Goal: Task Accomplishment & Management: Use online tool/utility

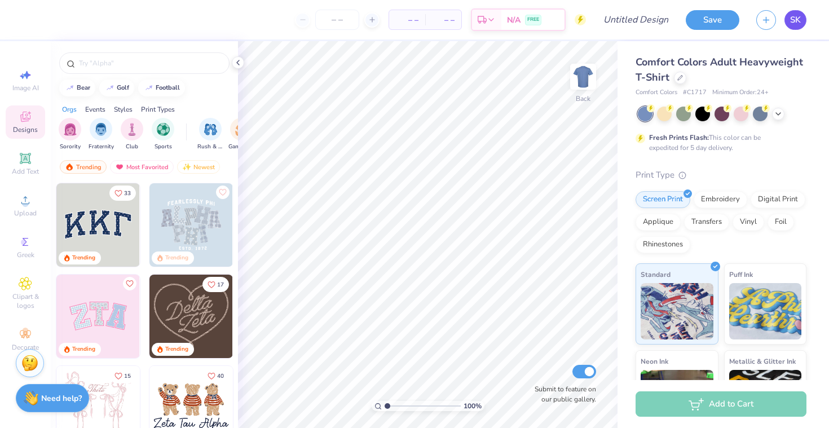
click at [804, 18] on link "SK" at bounding box center [795, 20] width 22 height 20
click at [677, 77] on icon at bounding box center [680, 77] width 6 height 6
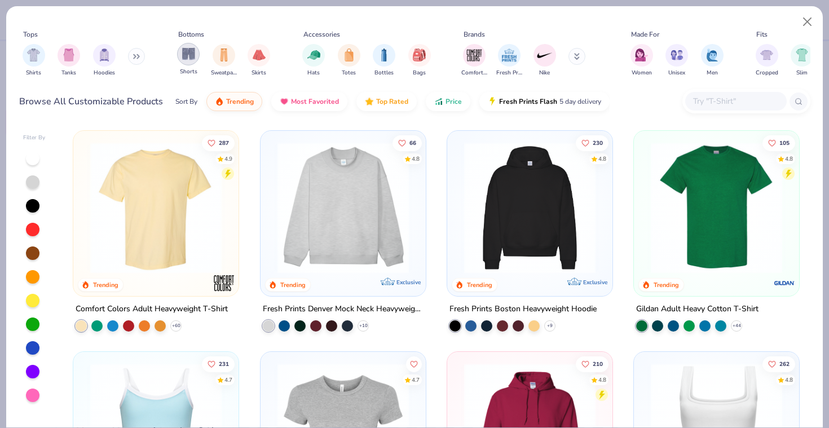
click at [191, 47] on img "filter for Shorts" at bounding box center [188, 53] width 13 height 13
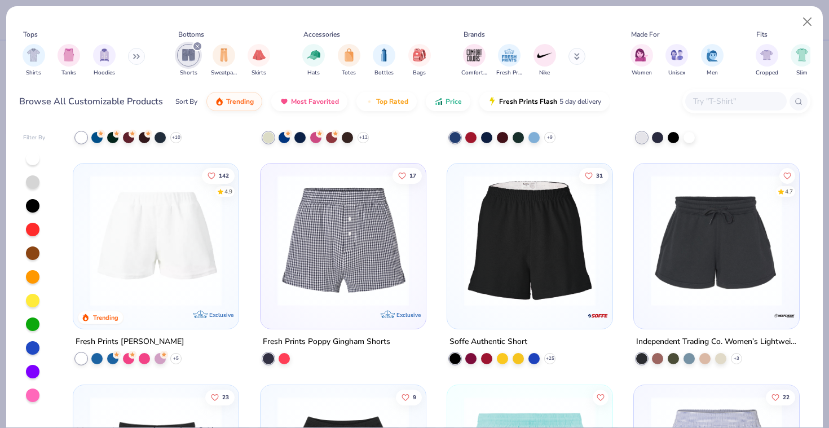
scroll to position [190, 0]
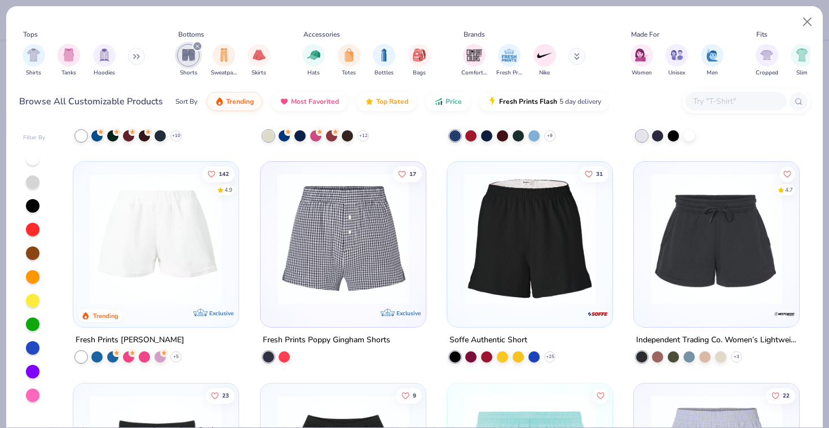
click at [180, 203] on img at bounding box center [156, 238] width 143 height 131
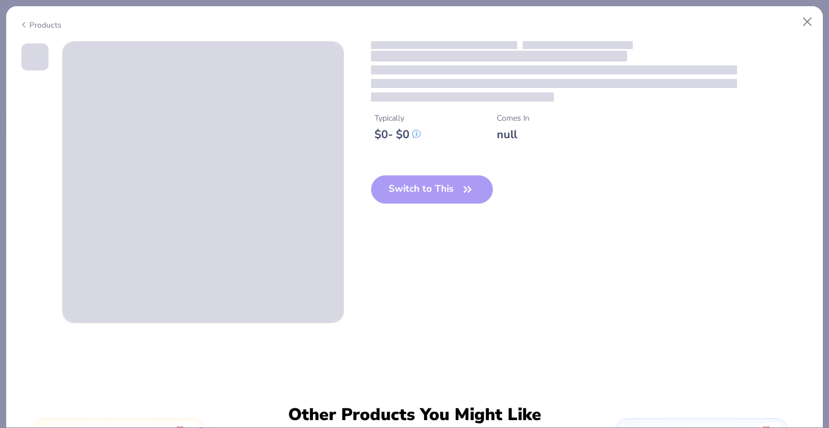
click at [45, 121] on div at bounding box center [181, 182] width 325 height 282
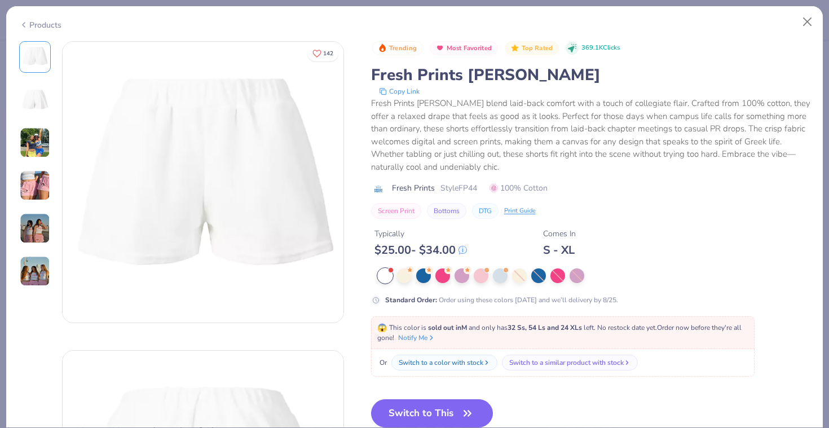
click at [26, 152] on img at bounding box center [35, 142] width 30 height 30
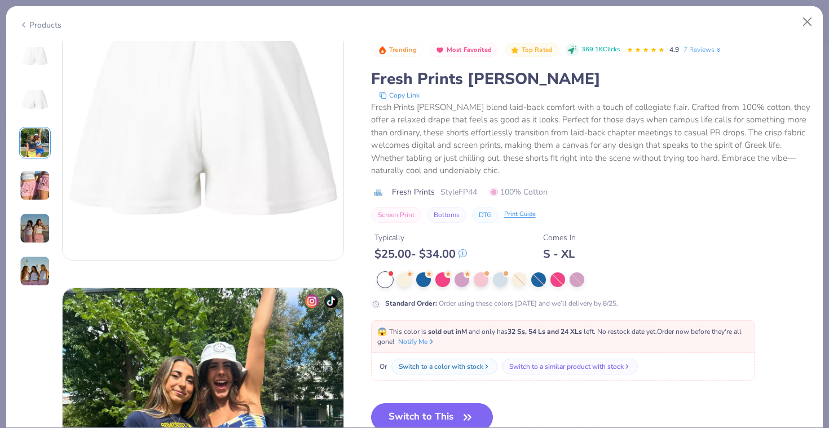
scroll to position [505, 0]
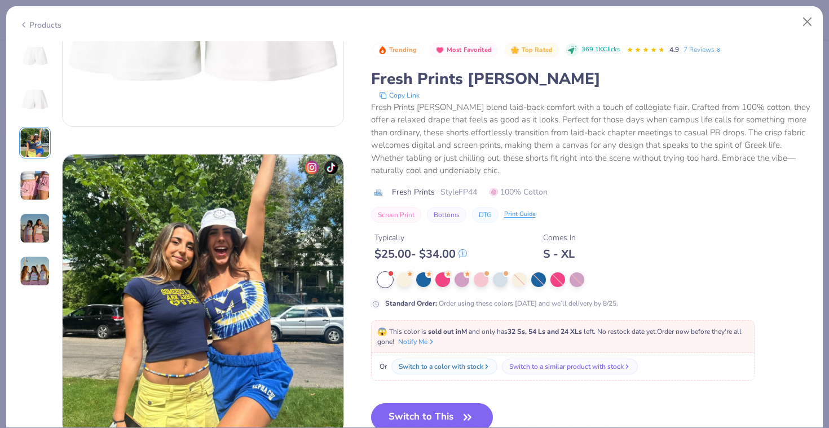
click at [26, 174] on img at bounding box center [35, 185] width 30 height 30
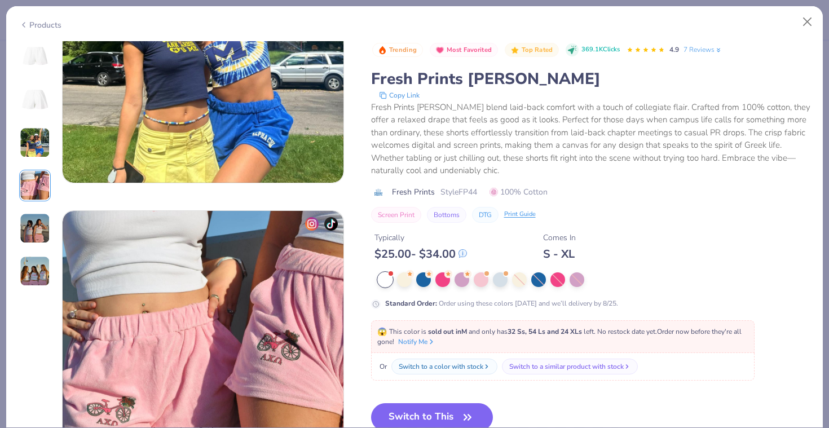
click at [27, 192] on img at bounding box center [35, 185] width 30 height 30
click at [29, 23] on div "Products" at bounding box center [40, 25] width 42 height 12
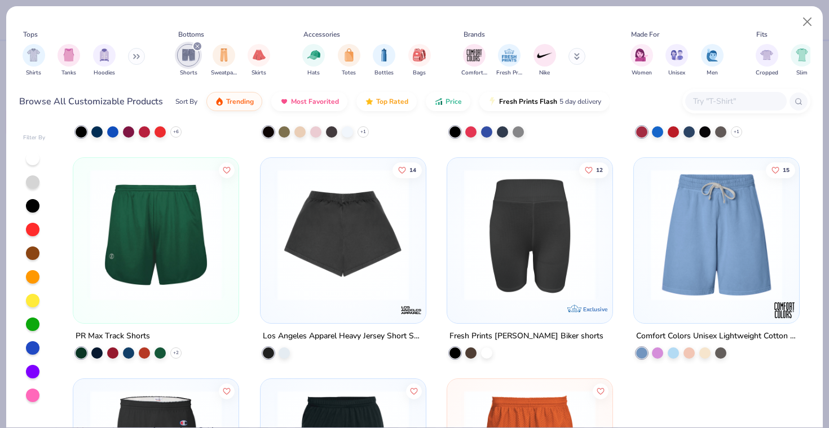
scroll to position [1741, 0]
click at [397, 233] on img at bounding box center [343, 235] width 143 height 131
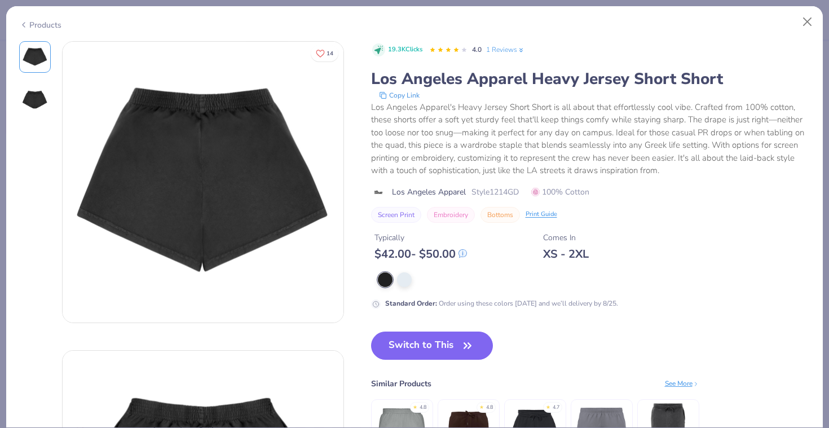
click at [42, 124] on div "14" at bounding box center [181, 336] width 325 height 591
click at [34, 94] on img at bounding box center [34, 99] width 27 height 27
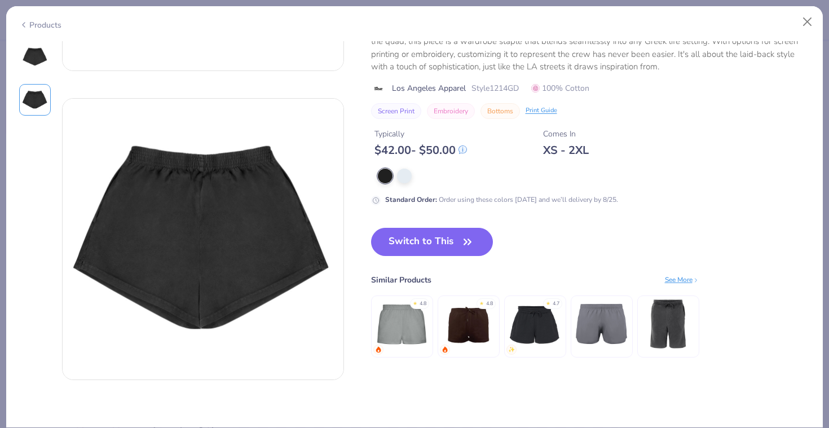
scroll to position [253, 0]
click at [32, 49] on img at bounding box center [34, 56] width 27 height 27
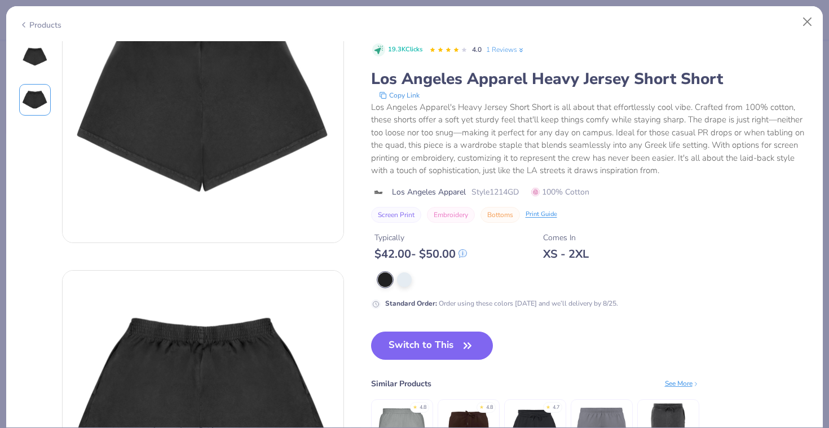
scroll to position [0, 0]
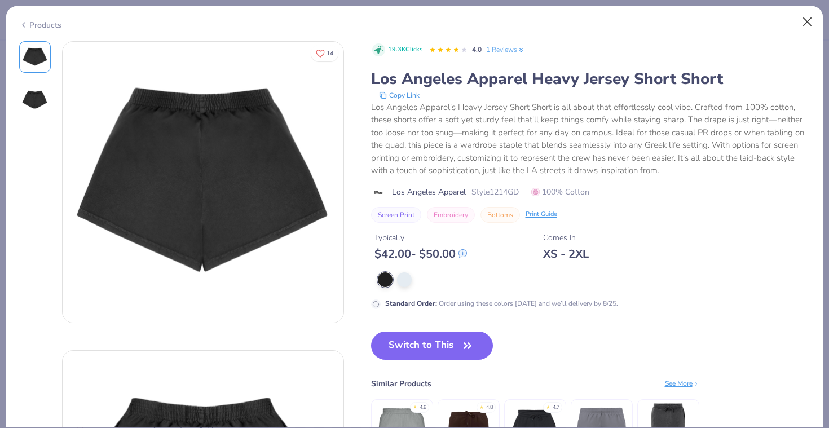
click at [806, 23] on button "Close" at bounding box center [806, 21] width 21 height 21
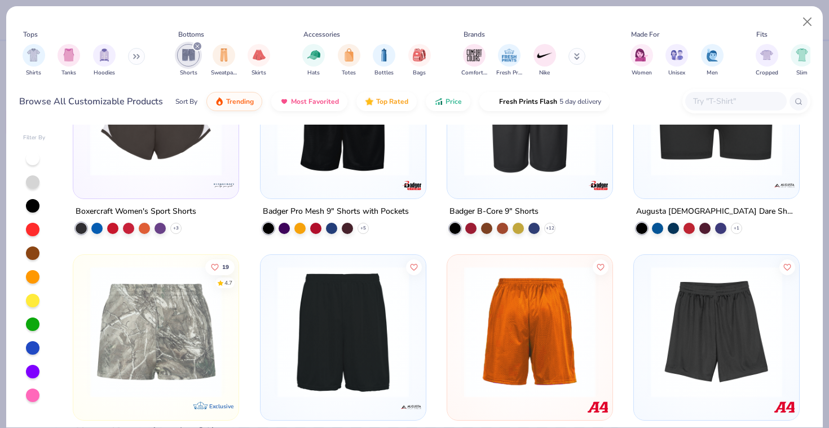
scroll to position [1209, 0]
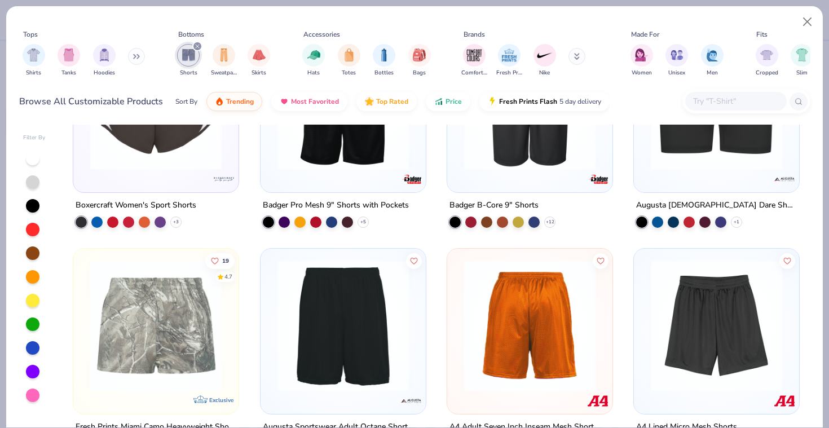
click at [201, 307] on img at bounding box center [156, 324] width 143 height 131
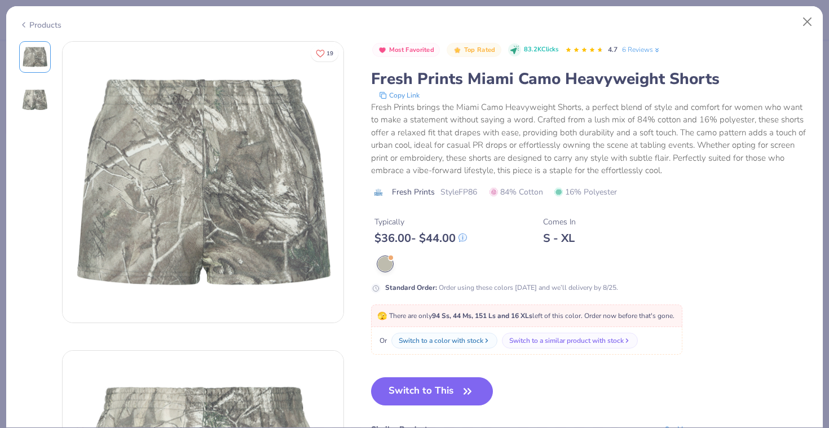
click at [30, 104] on img at bounding box center [34, 99] width 27 height 27
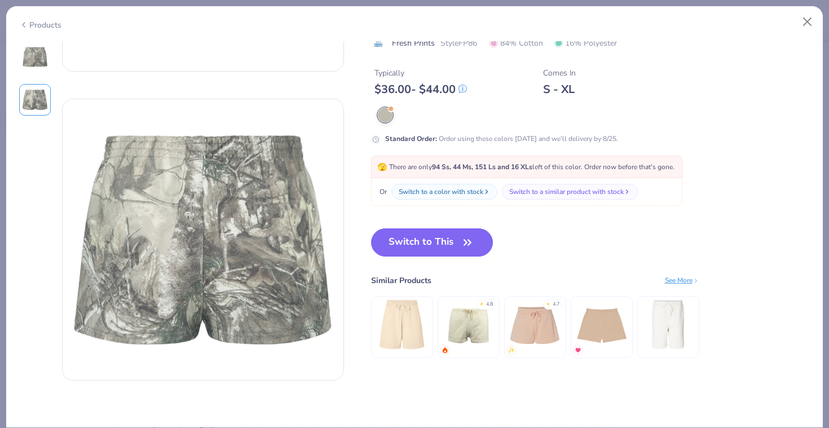
scroll to position [253, 0]
click at [27, 41] on div at bounding box center [35, 57] width 32 height 32
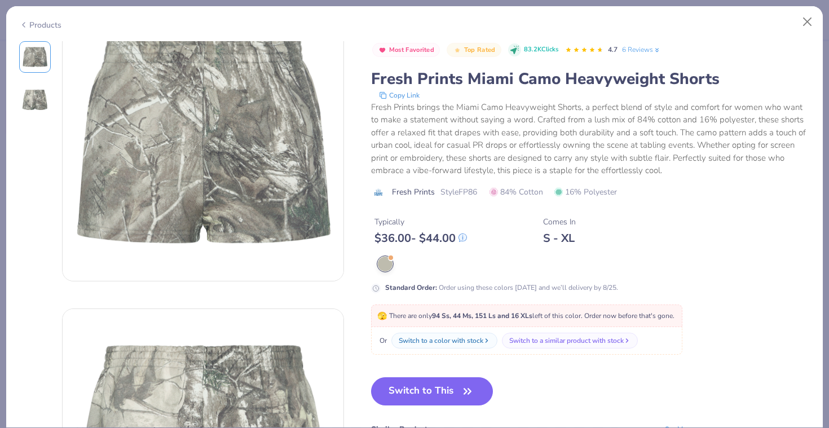
scroll to position [0, 0]
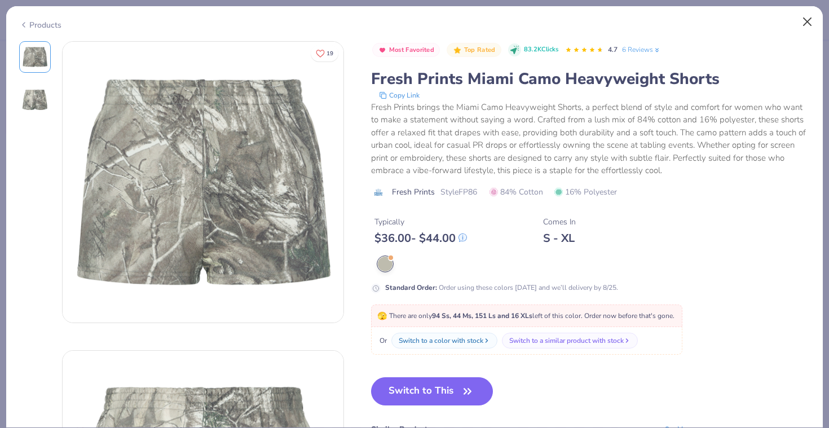
click at [806, 23] on button "Close" at bounding box center [806, 21] width 21 height 21
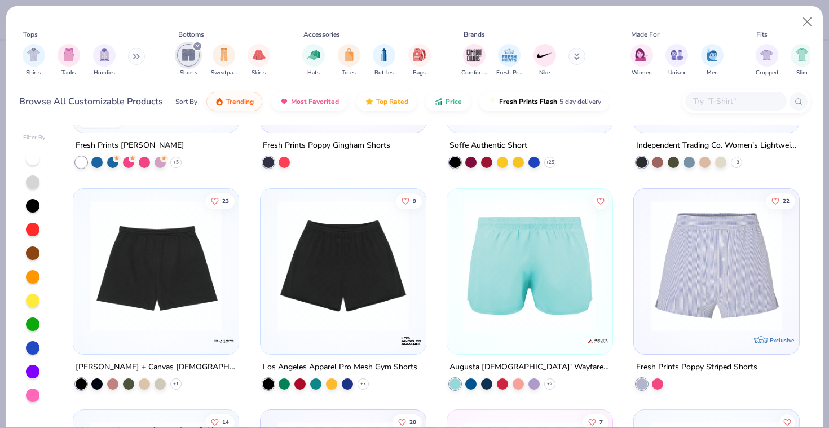
scroll to position [379, 0]
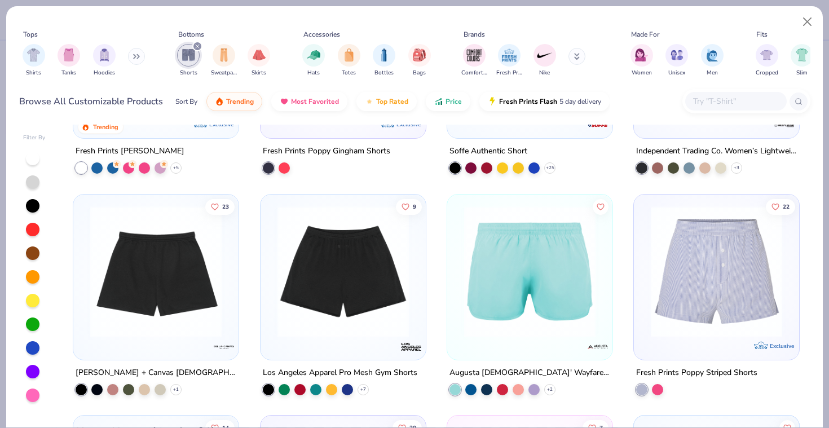
click at [374, 286] on img at bounding box center [343, 270] width 143 height 131
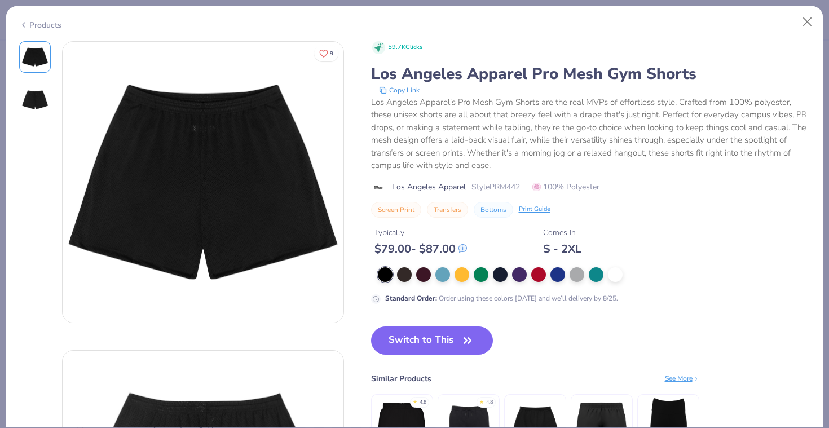
click at [33, 92] on img at bounding box center [34, 99] width 27 height 27
click at [806, 20] on button "Close" at bounding box center [806, 21] width 21 height 21
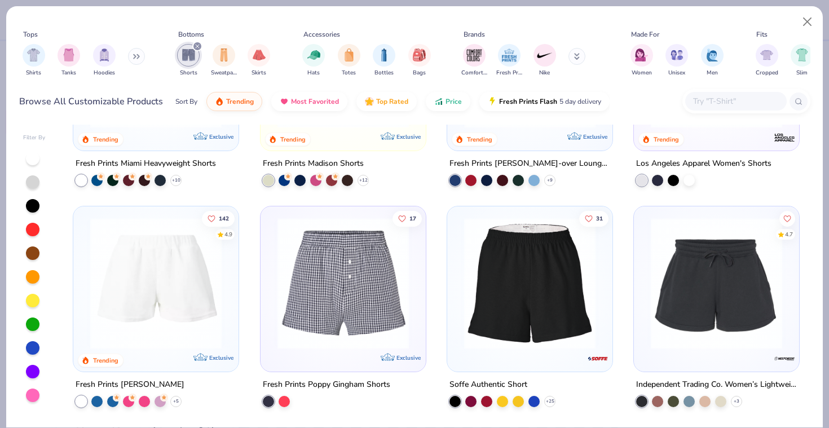
scroll to position [171, 0]
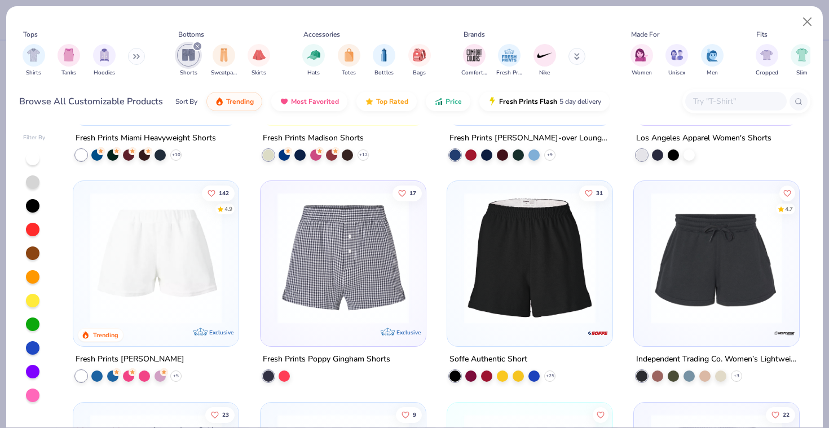
click at [540, 253] on img at bounding box center [529, 257] width 143 height 131
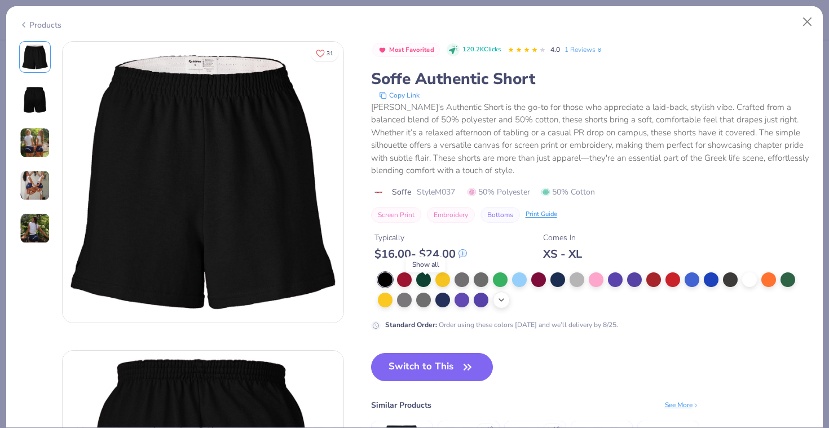
click at [497, 295] on icon at bounding box center [501, 299] width 9 height 9
click at [493, 291] on div at bounding box center [500, 298] width 15 height 15
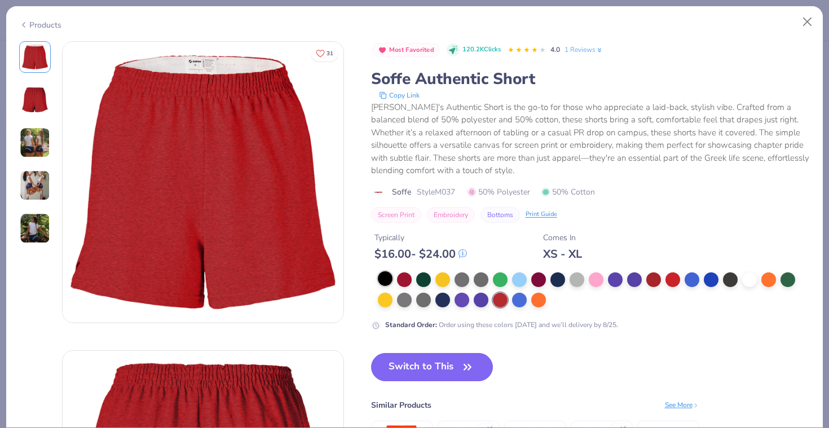
click at [378, 271] on div at bounding box center [385, 278] width 15 height 15
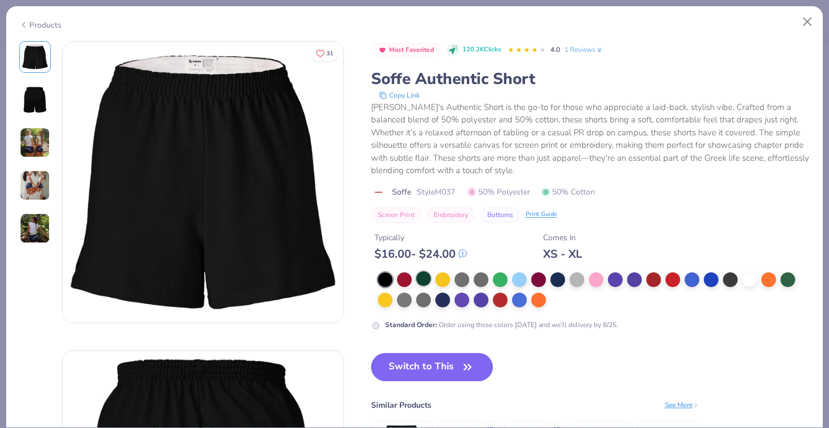
click at [416, 271] on div at bounding box center [423, 278] width 15 height 15
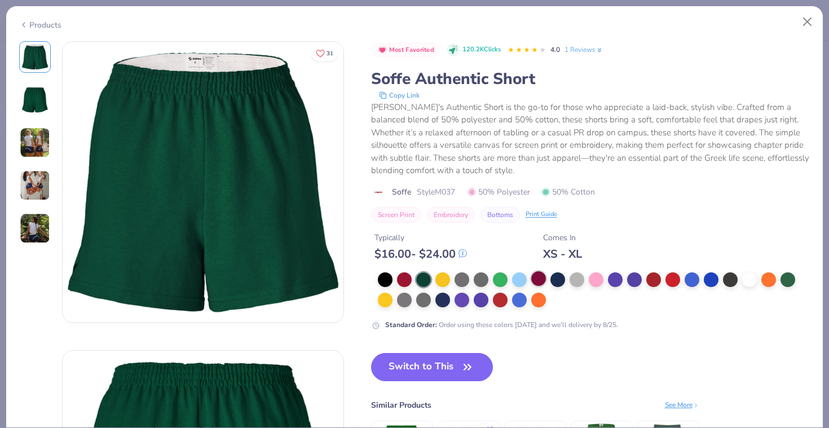
click at [531, 271] on div at bounding box center [538, 278] width 15 height 15
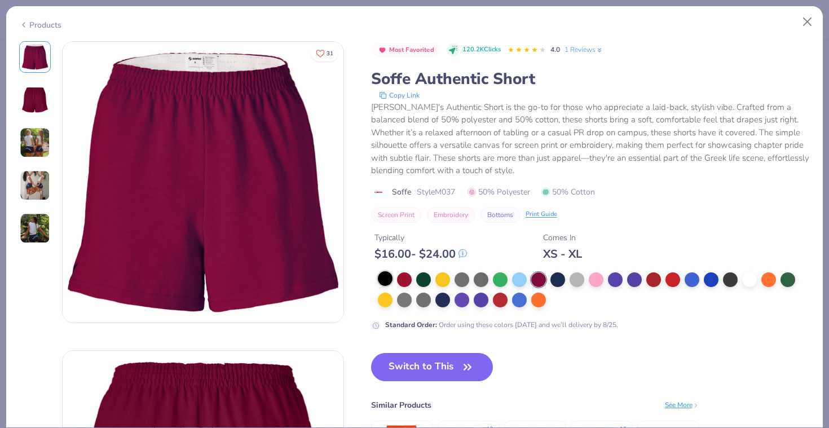
click at [378, 271] on div at bounding box center [385, 278] width 15 height 15
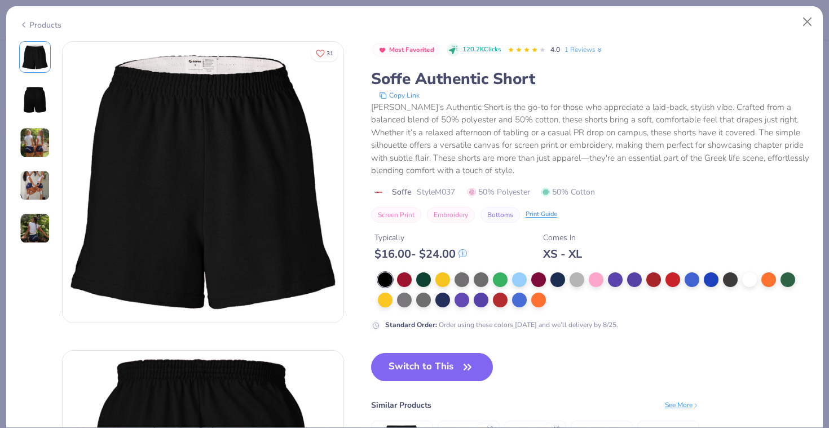
click at [29, 135] on img at bounding box center [35, 142] width 30 height 30
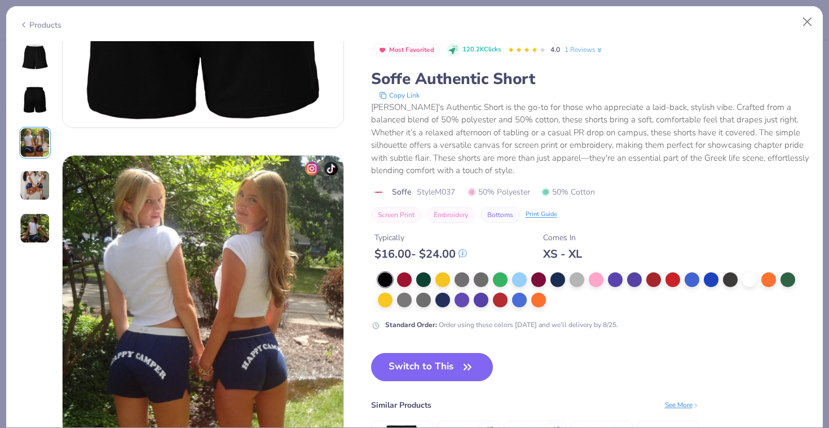
scroll to position [505, 0]
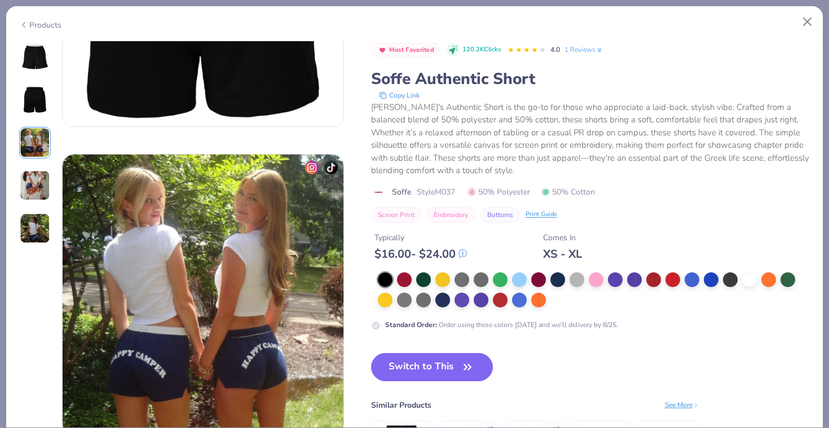
click at [30, 179] on img at bounding box center [35, 185] width 30 height 30
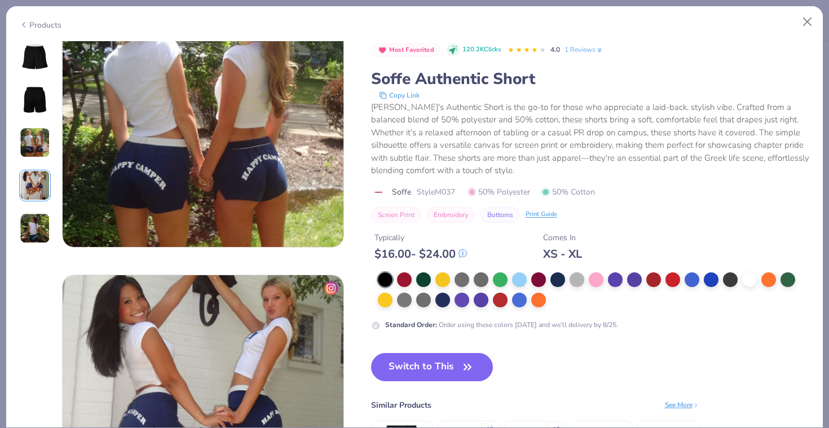
scroll to position [758, 0]
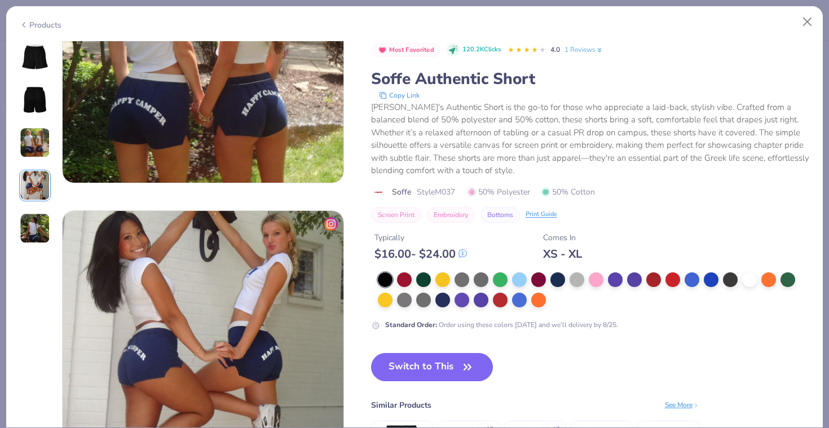
click at [37, 223] on img at bounding box center [35, 228] width 30 height 30
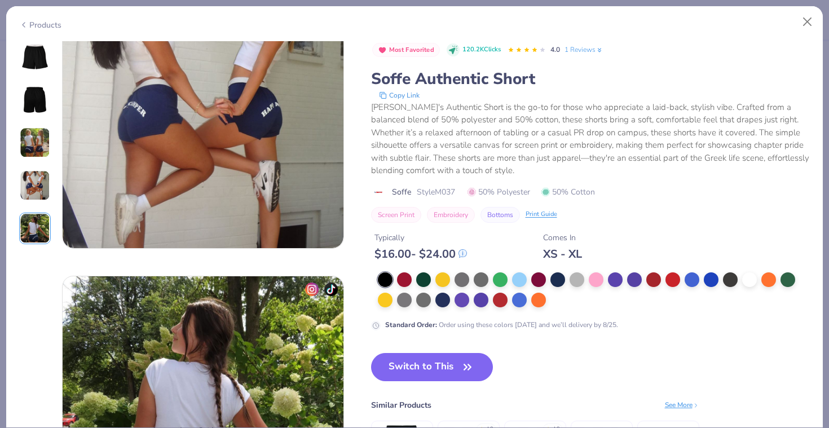
scroll to position [1010, 0]
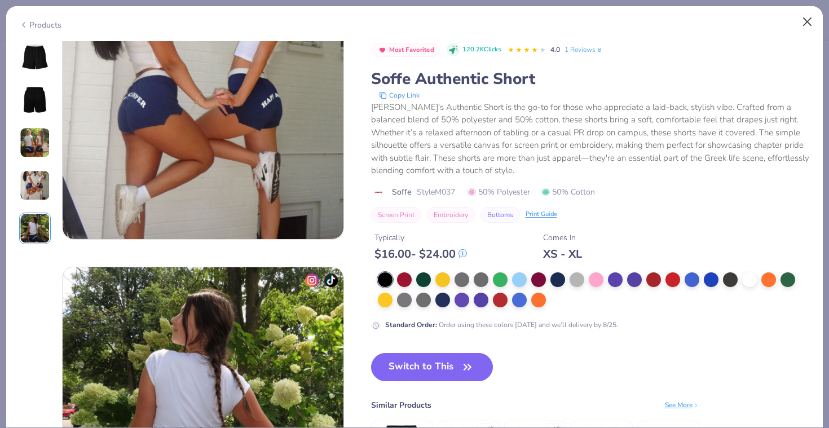
click at [804, 19] on button "Close" at bounding box center [806, 21] width 21 height 21
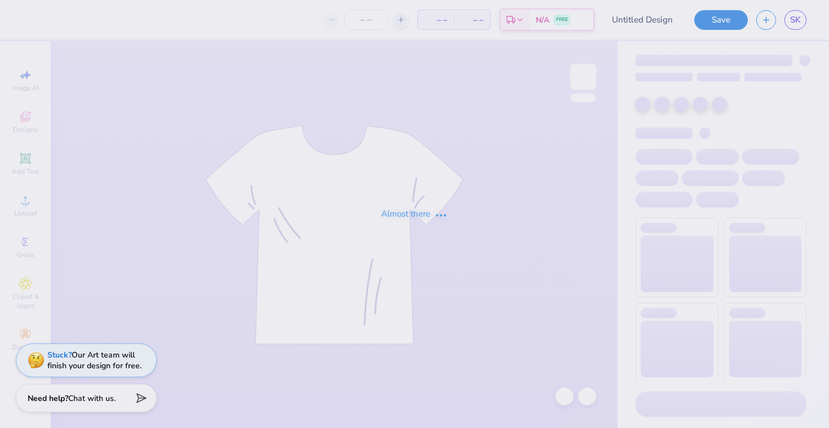
type input "bswb shorts"
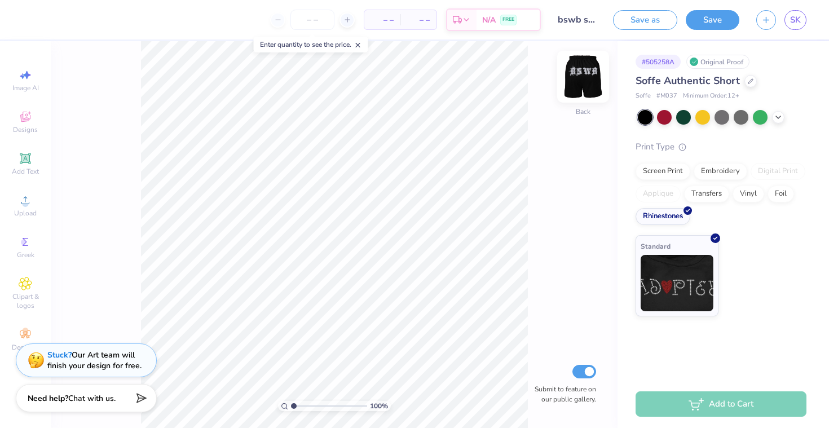
click at [574, 82] on img at bounding box center [582, 76] width 45 height 45
click at [21, 119] on icon at bounding box center [25, 117] width 10 height 10
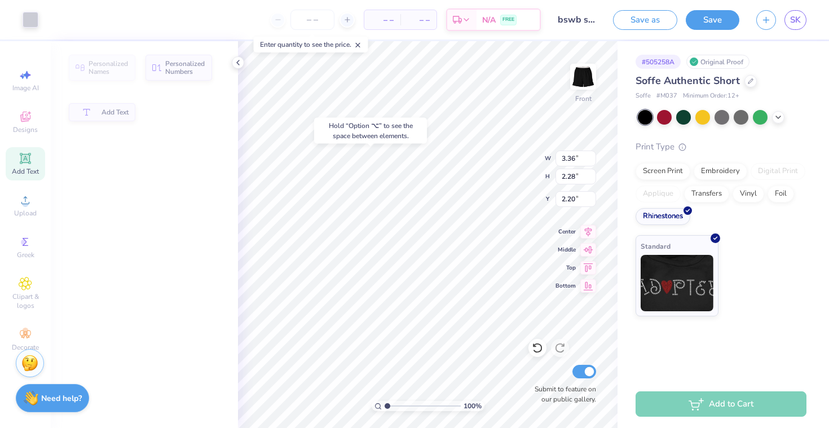
type input "3.36"
type input "2.28"
type input "2.20"
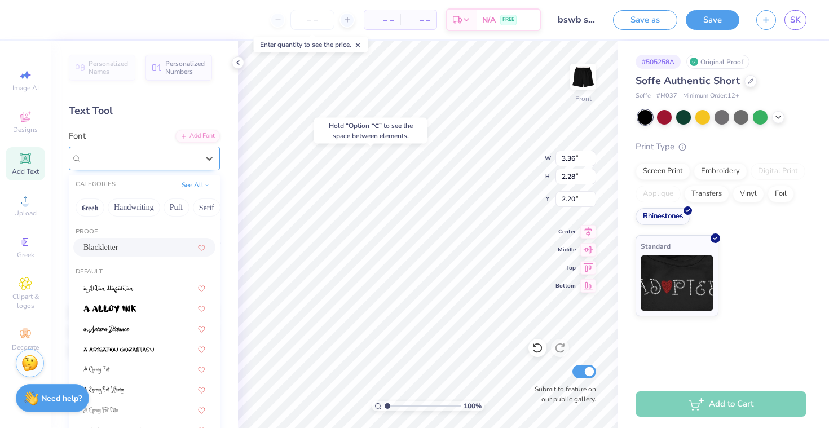
click at [104, 165] on div at bounding box center [140, 158] width 116 height 15
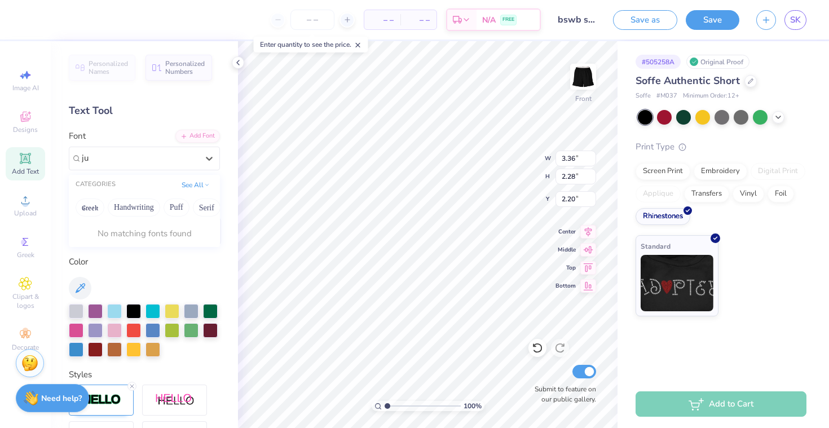
type input "j"
type input "c"
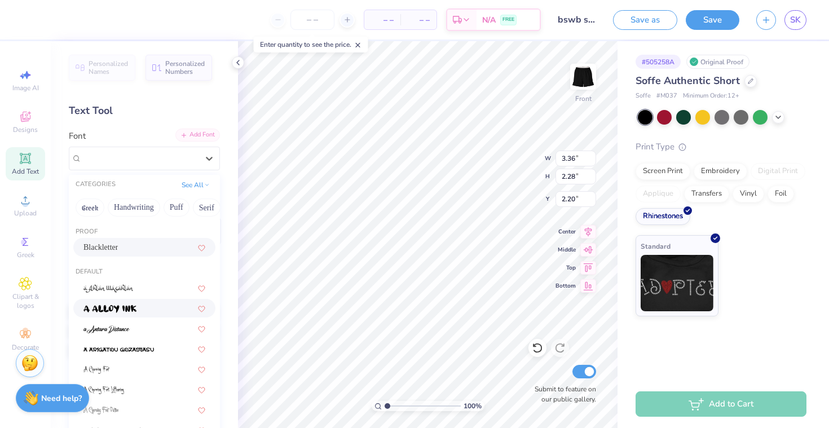
click at [193, 139] on div "Add Font" at bounding box center [197, 135] width 45 height 13
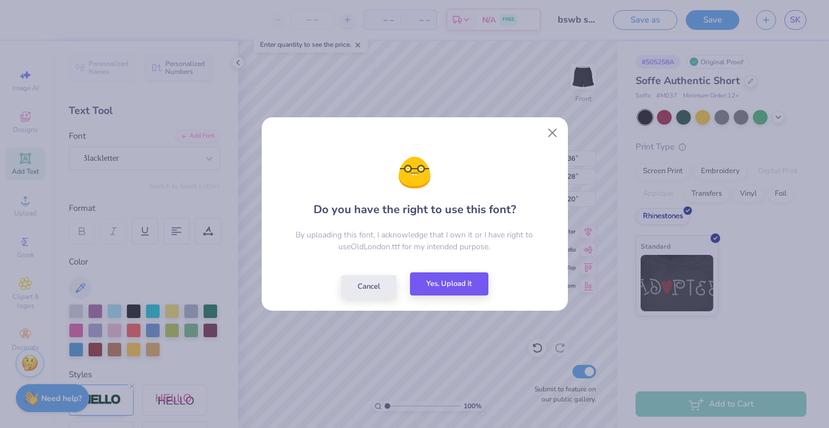
click at [452, 287] on button "Yes, Upload it" at bounding box center [449, 283] width 78 height 23
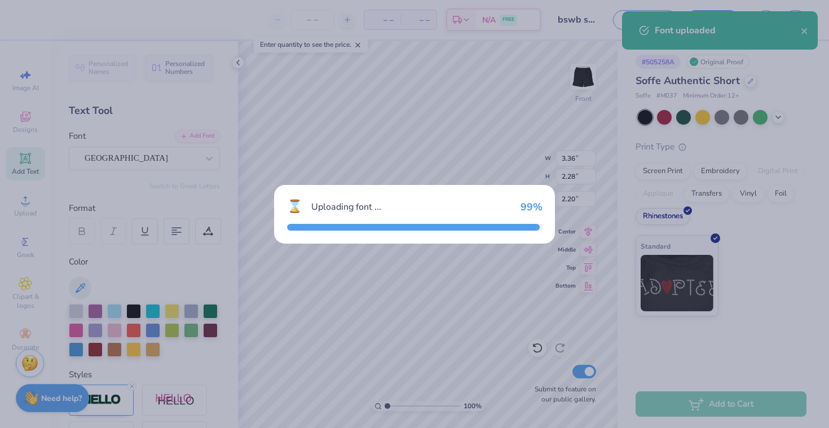
type input "3.76"
type input "1.94"
type input "2.37"
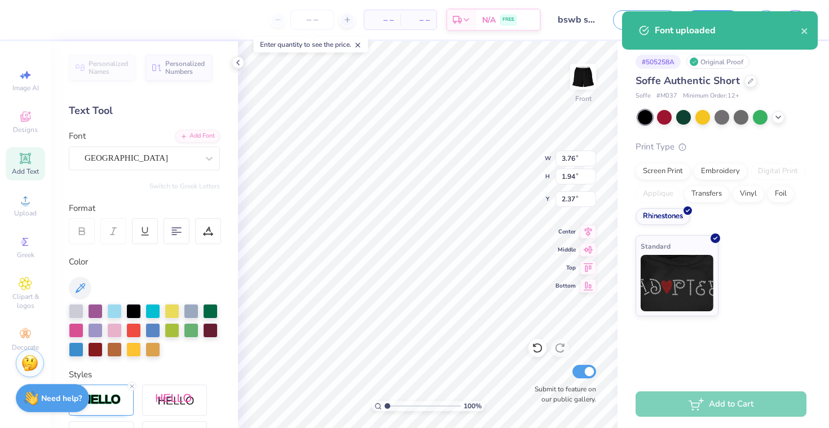
type input "3.07"
type input "3.01"
type input "1.65"
type input "3.76"
type input "1.94"
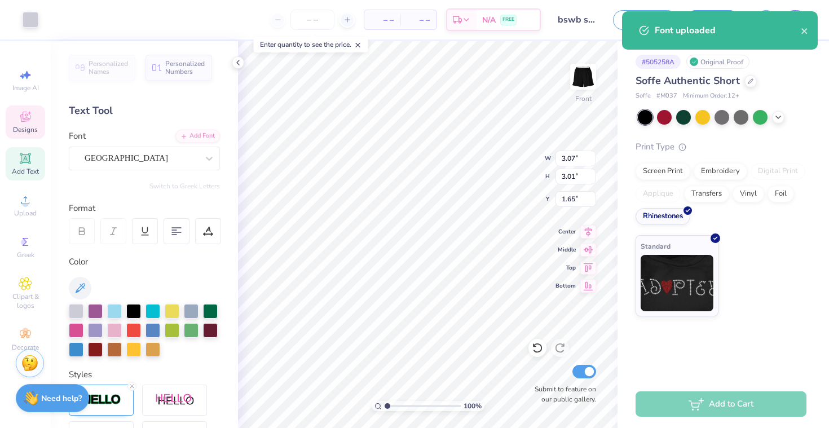
type input "2.37"
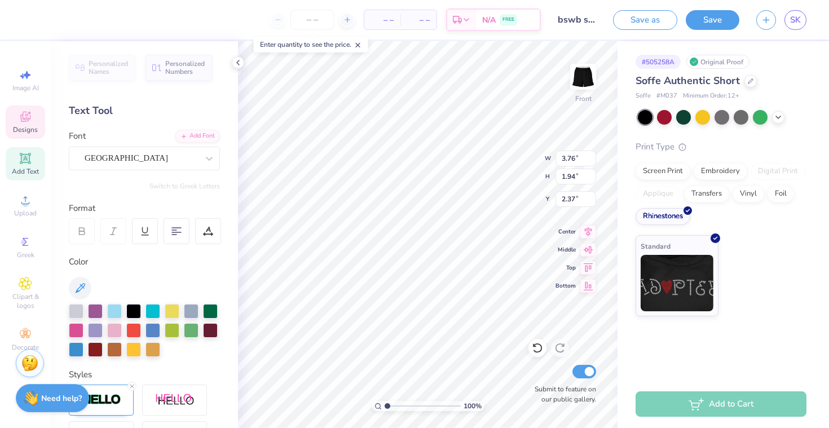
type input "3.07"
type input "3.01"
type input "1.65"
type input "3.07"
type input "3.01"
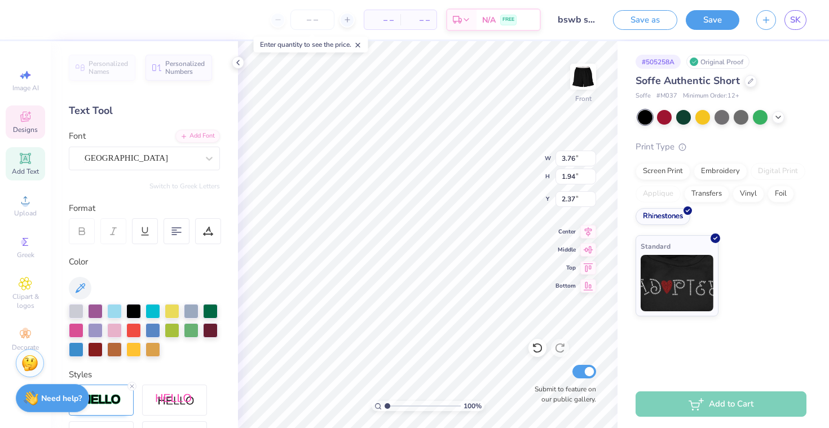
type input "1.65"
type input "4.07"
type input "2.15"
type input "2.16"
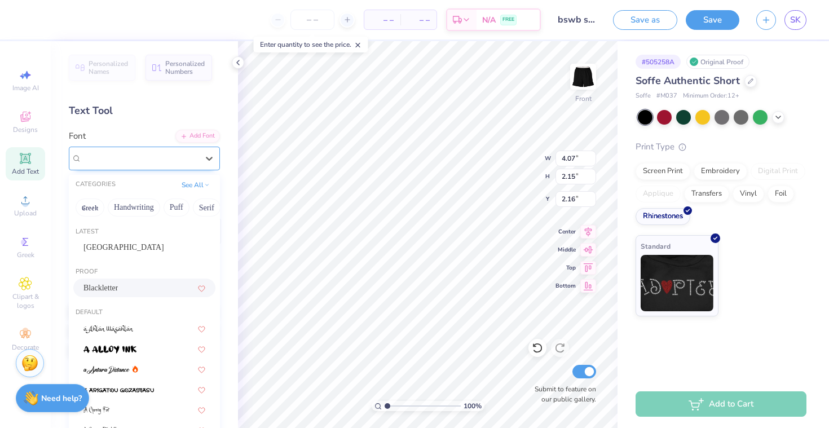
click at [111, 148] on div "Blackletter" at bounding box center [144, 159] width 151 height 24
click at [117, 242] on span "Old London" at bounding box center [123, 247] width 81 height 12
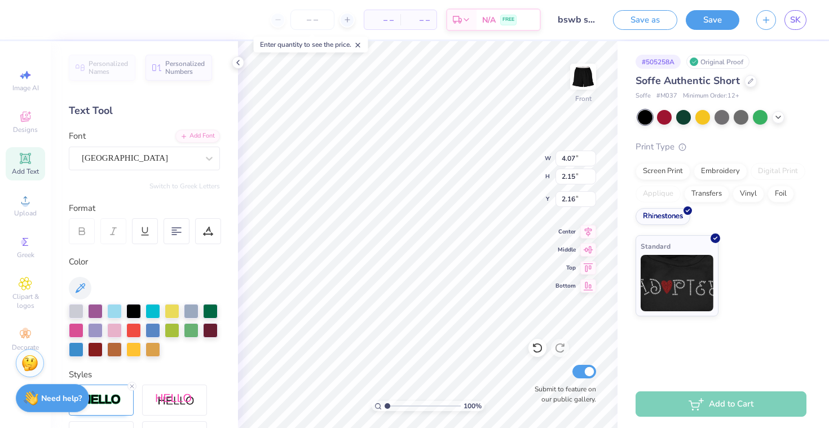
type textarea "wbB"
click at [565, 196] on div "100 % Front W 4.07 4.07 " H 2.15 2.15 " Y 2.16 2.16 " Center Middle Top Bottom …" at bounding box center [427, 234] width 379 height 387
type input "2.21"
type textarea "wb"
type input "3.76"
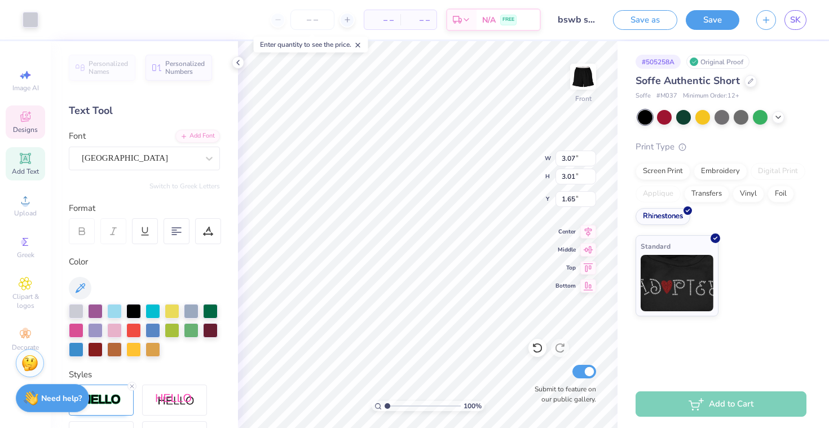
type input "1.94"
type input "2.37"
type input "3.07"
type input "3.01"
type input "1.65"
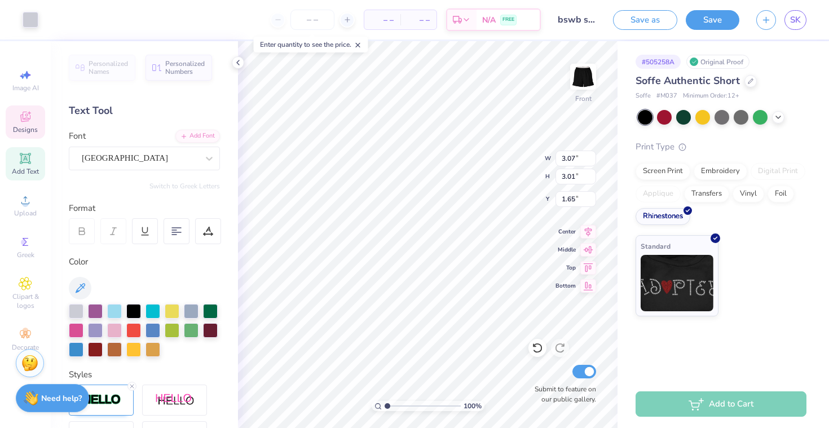
type input "6.09"
type input "3.76"
type input "1.94"
type input "2.37"
type textarea "Bs"
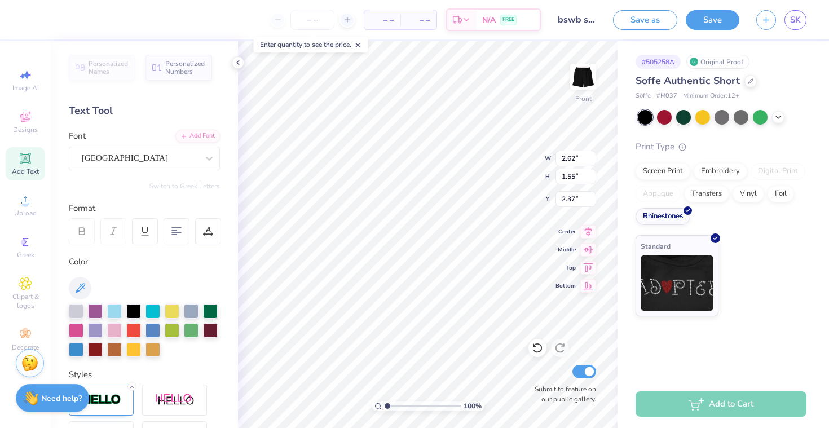
type input "2.56"
type input "3.03"
type input "1.79"
type input "2.32"
type input "3.32"
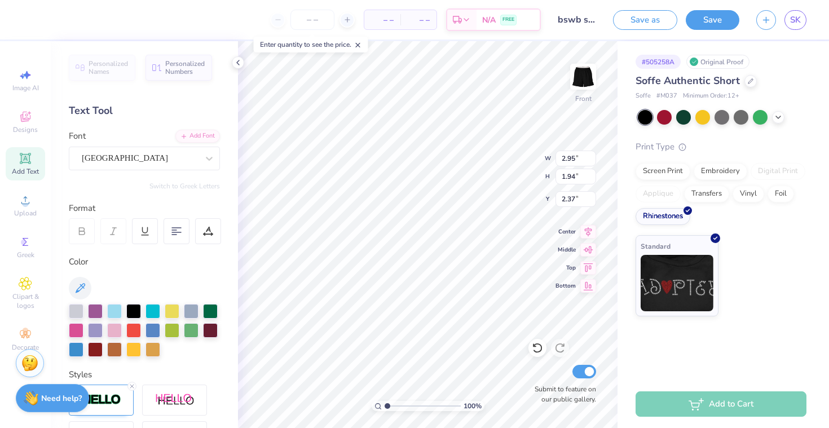
type input "2.18"
type input "2.12"
type input "2.13"
type input "2.32"
type input "3.07"
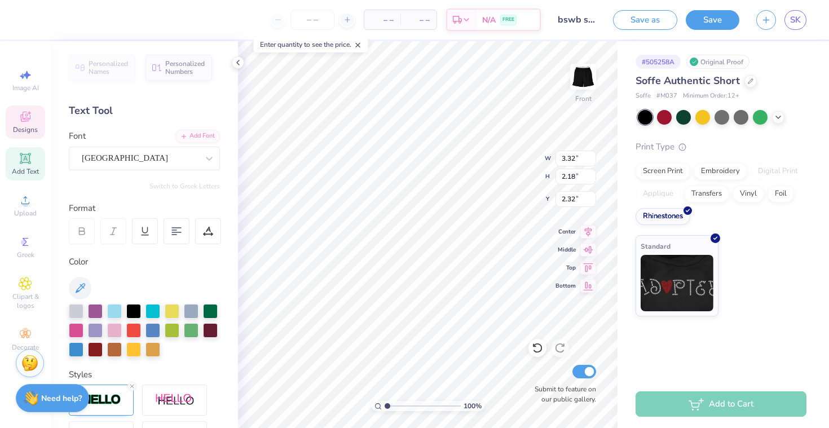
type input "3.01"
type input "6.09"
type input "1.52"
type input "3.00"
type input "3.25"
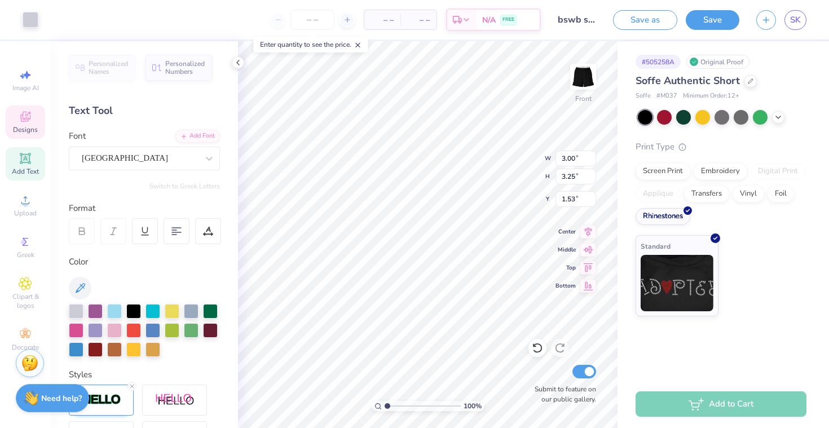
type input "1.74"
type input "3.00"
type input "3.25"
type input "1.40"
type input "3.79"
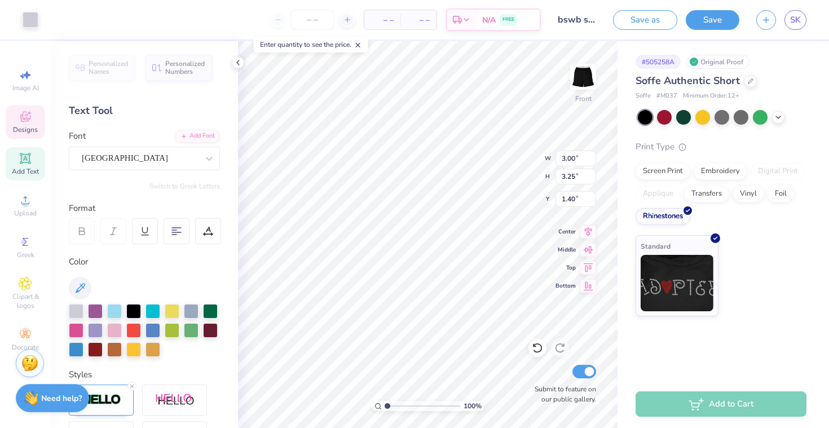
type input "4.11"
type input "1.14"
type input "3.81"
type input "3.79"
type input "1.06"
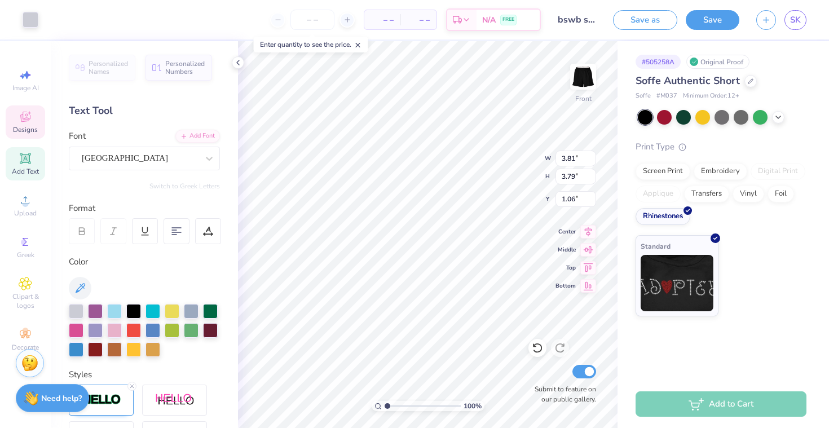
type input "0.93"
type input "3.76"
type input "3.78"
type input "0.94"
type input "0.98"
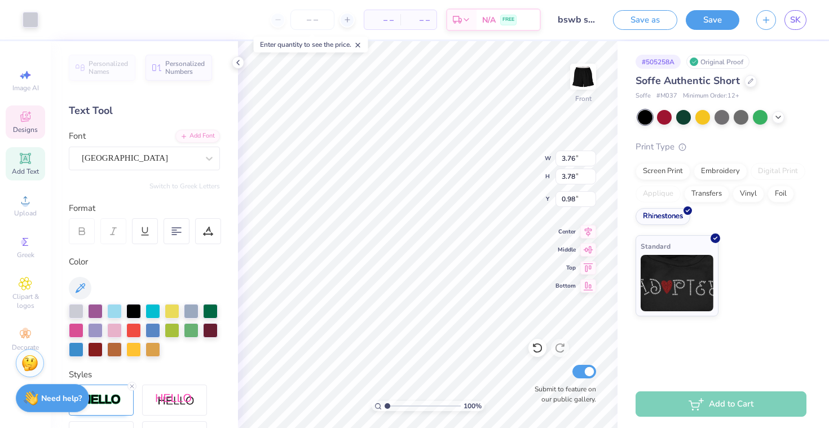
type input "0.94"
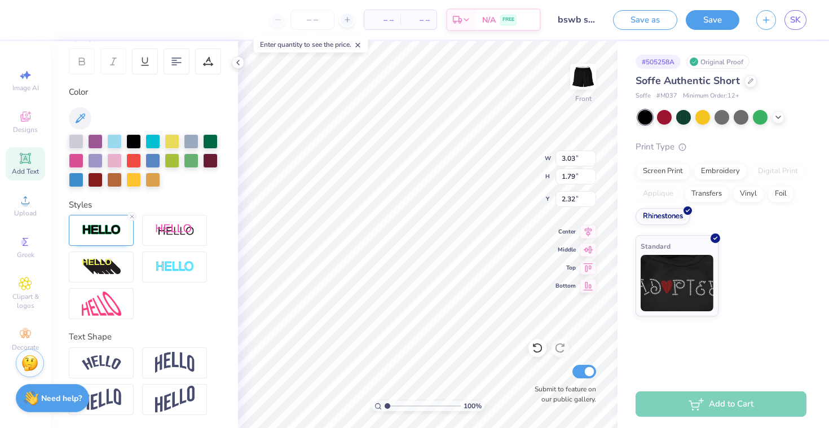
scroll to position [169, 0]
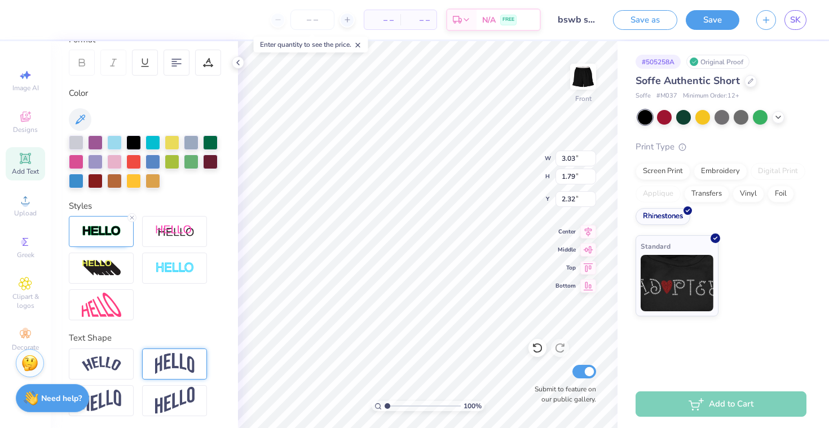
click at [167, 364] on img at bounding box center [174, 363] width 39 height 21
type input "2.08"
type input "2.18"
click at [94, 294] on img at bounding box center [101, 305] width 39 height 24
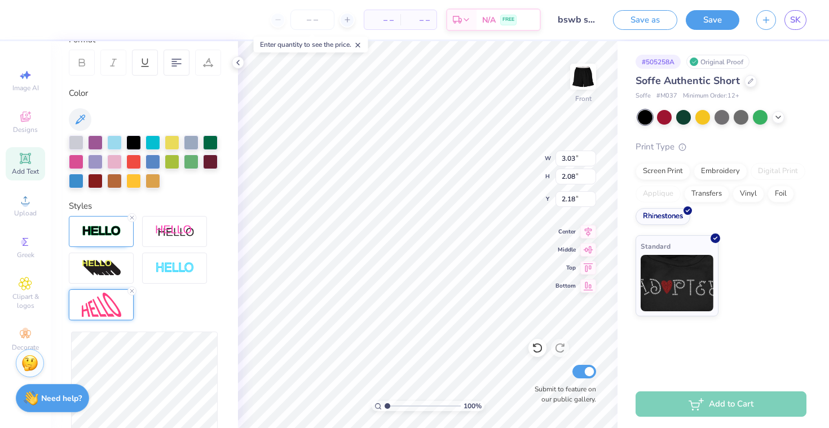
type input "2.64"
type input "2.03"
type input "2.20"
click at [129, 214] on icon at bounding box center [132, 217] width 7 height 7
type input "2.60"
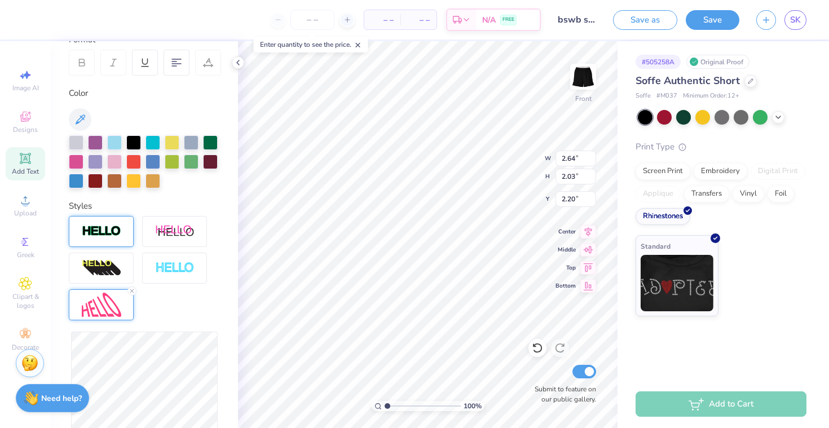
type input "2.00"
type input "2.22"
click at [130, 292] on icon at bounding box center [132, 290] width 7 height 7
type input "2.64"
type input "2.03"
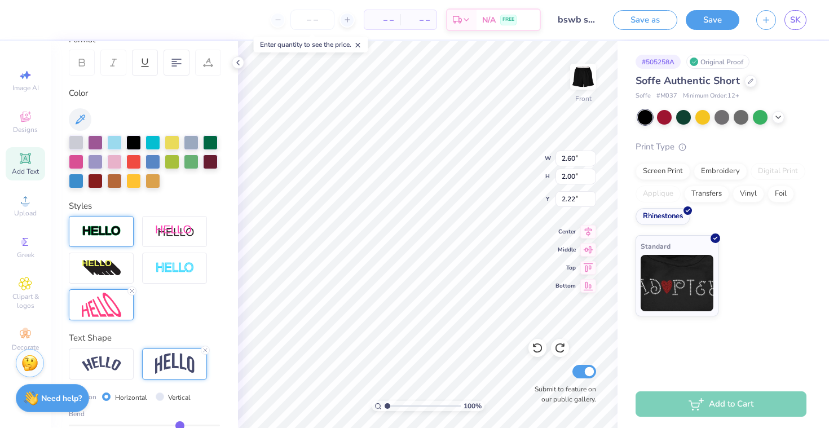
type input "2.20"
type input "3.03"
type input "2.08"
type input "2.18"
type input "1.79"
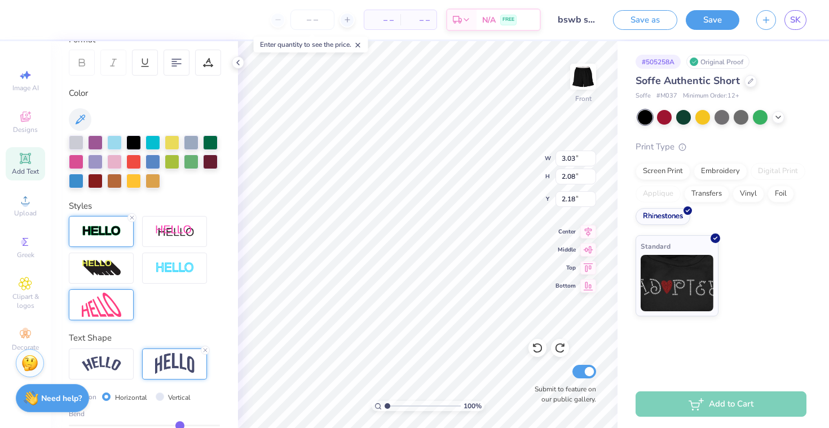
type input "2.32"
click at [132, 216] on icon at bounding box center [132, 217] width 7 height 7
type input "2.99"
type input "1.75"
type input "2.34"
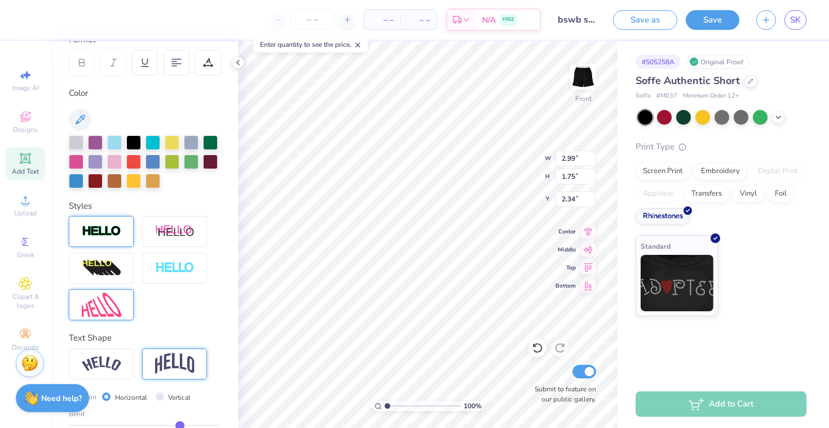
click at [120, 228] on img at bounding box center [101, 231] width 39 height 13
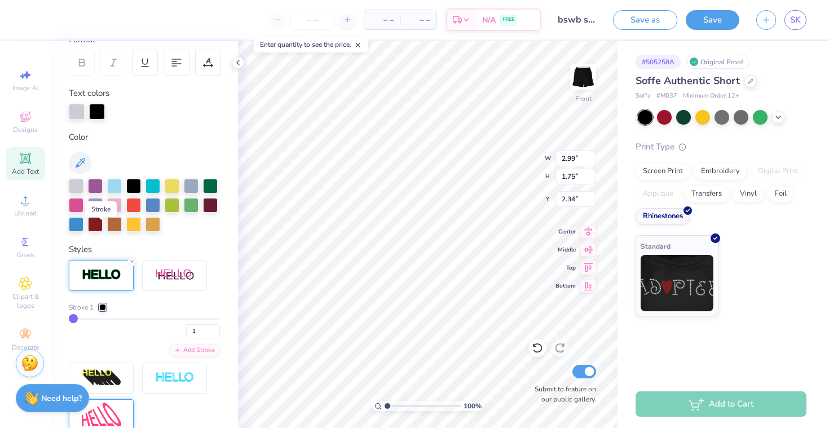
type input "3.03"
type input "1.79"
type input "2.32"
type input "2.99"
type input "1.75"
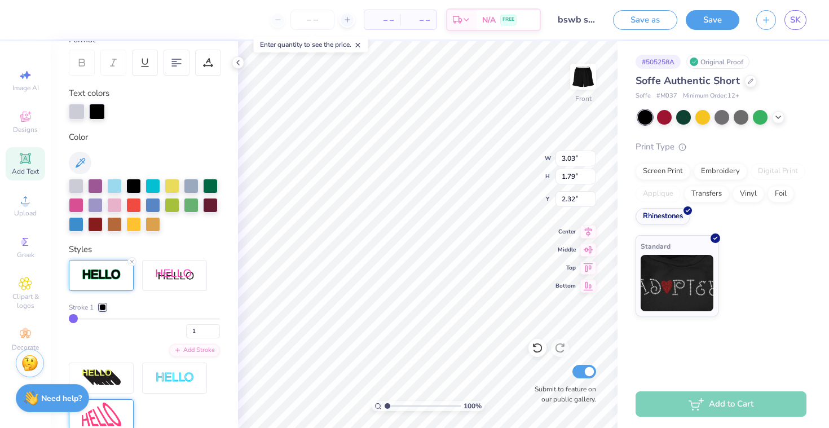
type input "2.34"
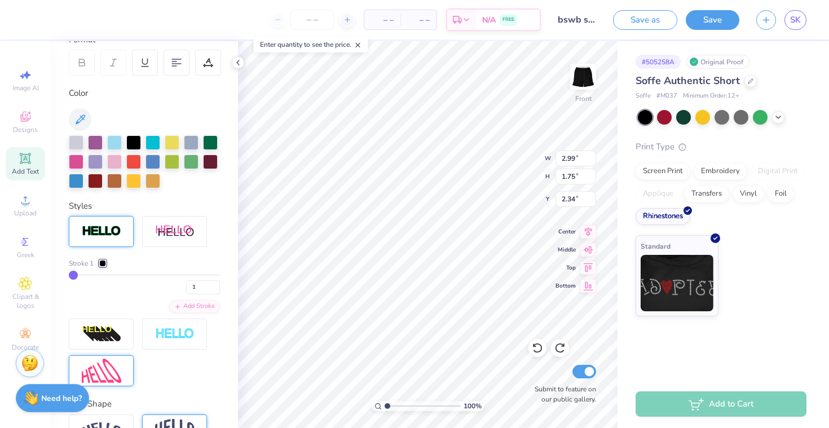
type input "3.03"
type input "1.79"
type input "2.32"
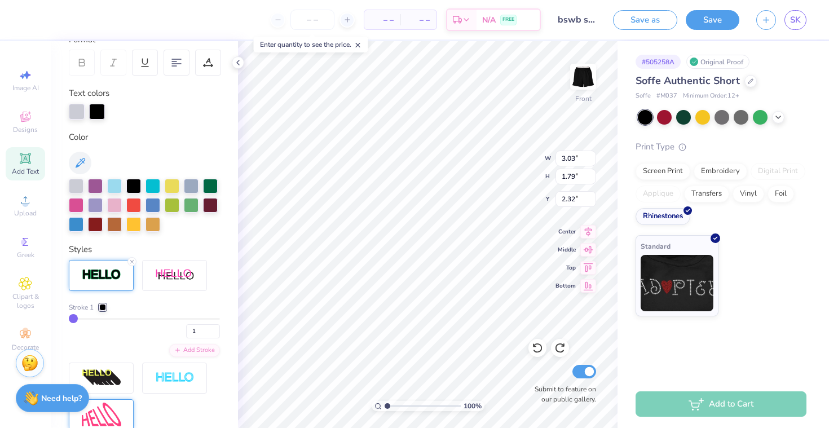
type input "2.99"
type input "1.75"
type input "2.34"
type input "3.03"
type input "1.79"
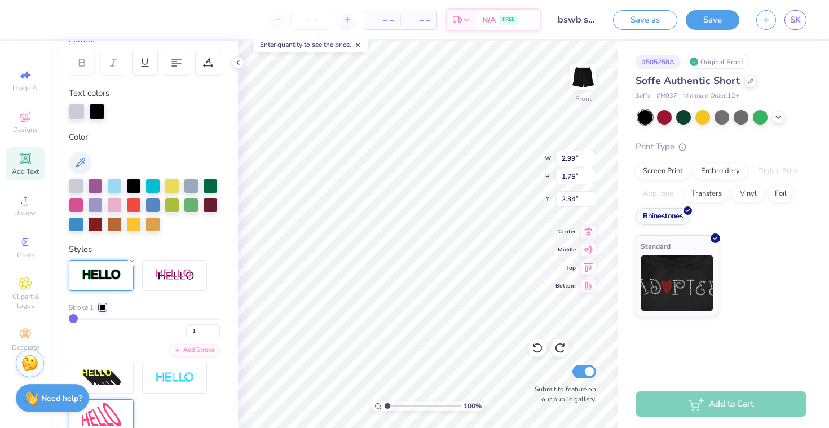
type input "2.32"
click at [535, 346] on icon at bounding box center [537, 347] width 11 height 11
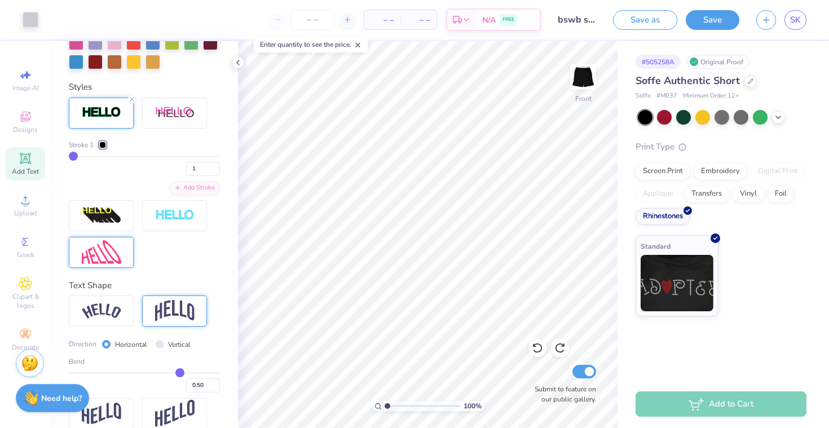
scroll to position [340, 0]
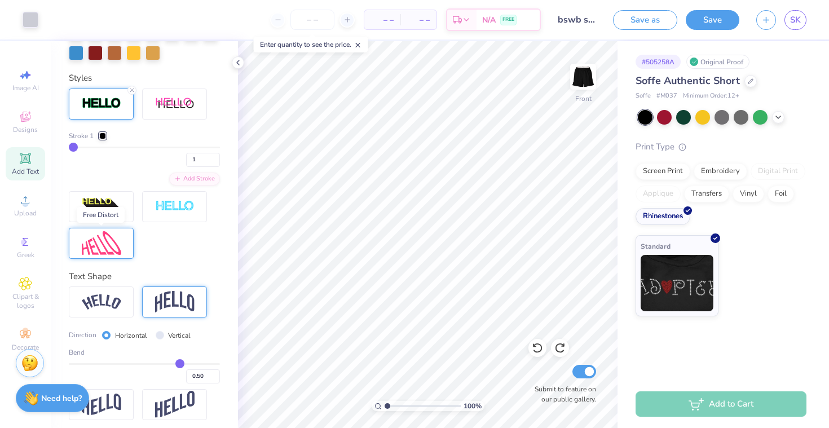
click at [105, 238] on img at bounding box center [101, 243] width 39 height 24
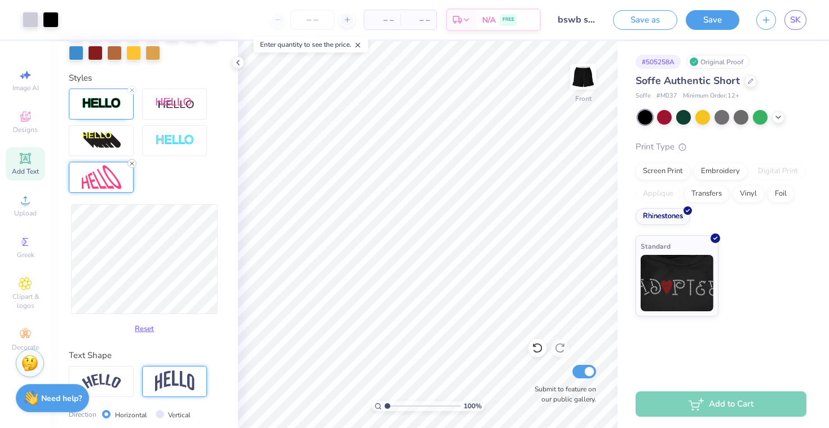
click at [131, 160] on icon at bounding box center [132, 163] width 7 height 7
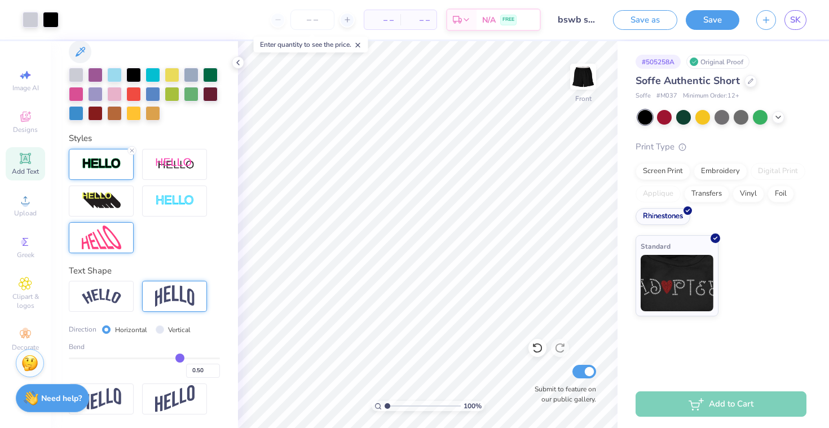
scroll to position [278, 0]
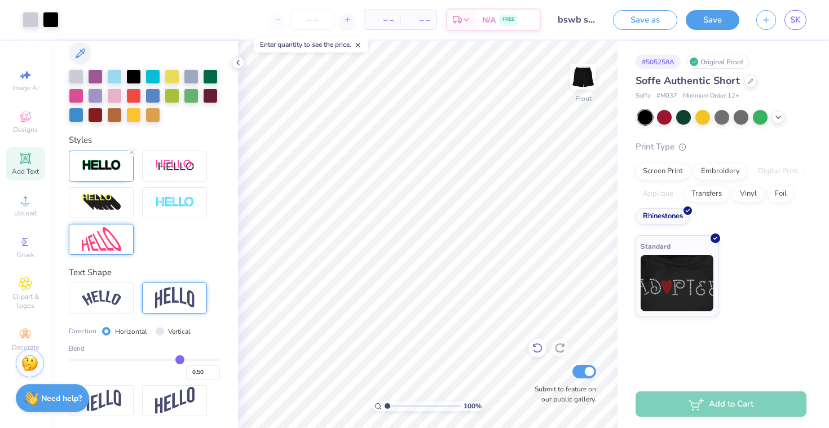
click at [538, 346] on icon at bounding box center [537, 347] width 11 height 11
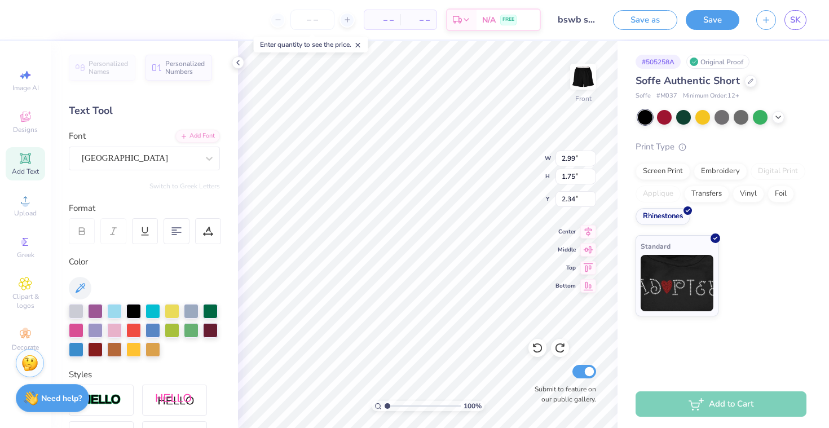
scroll to position [0, 0]
type input "3.76"
type input "3.78"
type input "0.94"
type input "2.99"
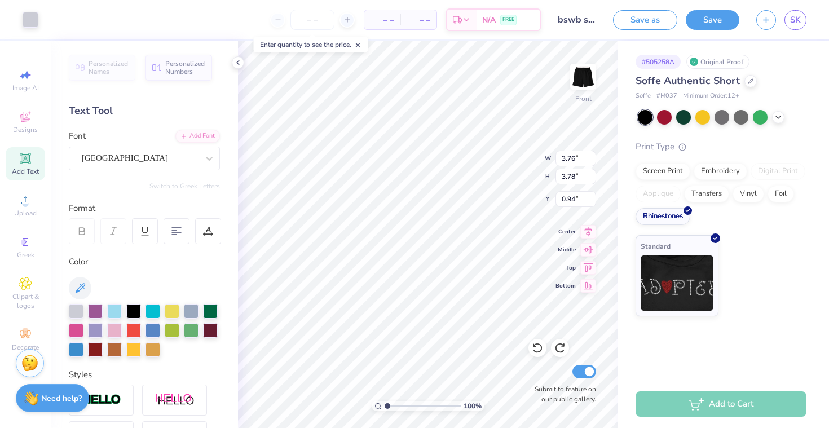
type input "1.75"
type input "2.34"
type input "3.76"
type input "3.78"
type input "0.94"
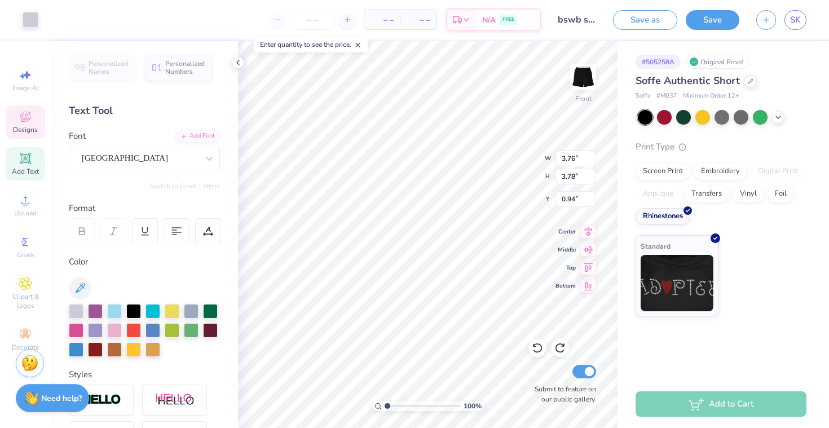
type input "3.32"
type input "2.18"
type input "2.12"
type input "2.99"
type input "1.75"
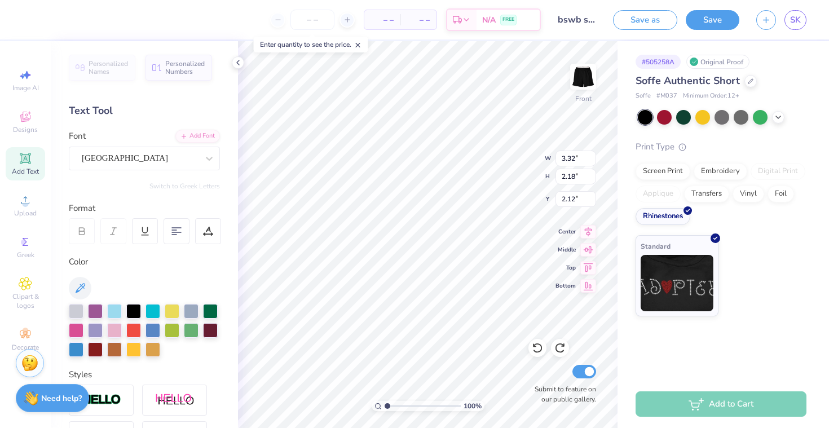
type input "2.34"
type input "3.76"
type input "3.78"
type input "0.94"
type input "3.32"
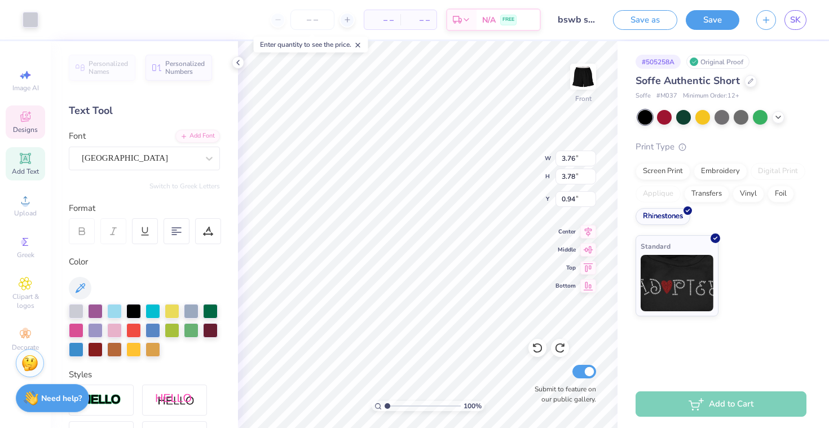
type input "2.18"
type input "2.12"
type input "2.99"
type input "1.75"
type input "2.34"
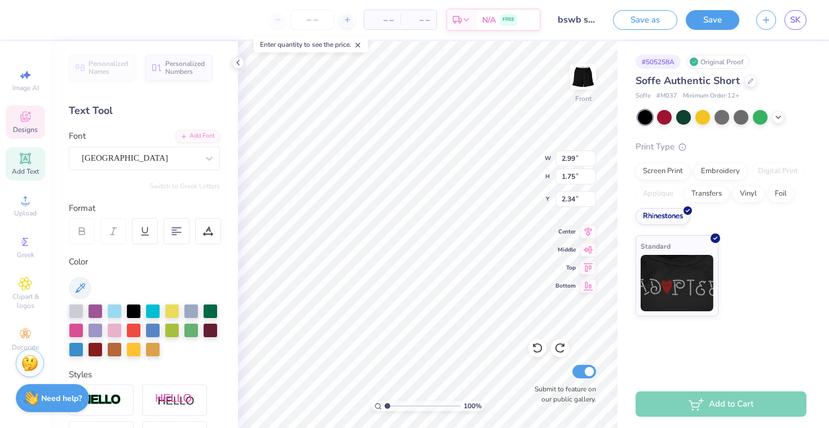
type input "3.76"
type input "3.78"
type input "0.96"
type input "3.32"
type input "2.18"
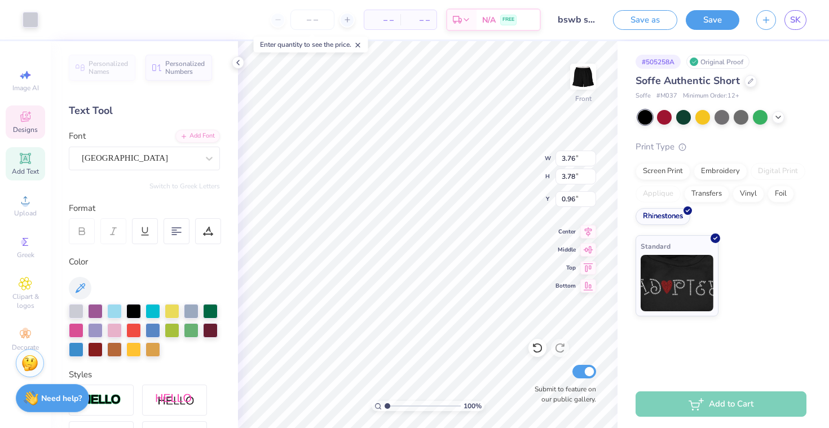
type input "2.12"
type input "3.76"
type input "3.78"
type input "0.96"
type input "3.32"
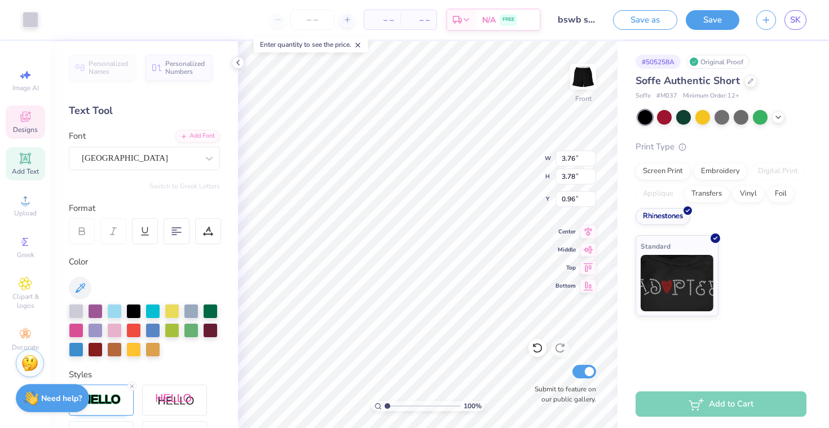
type input "2.18"
type input "2.12"
type input "2.99"
type input "1.75"
type input "2.34"
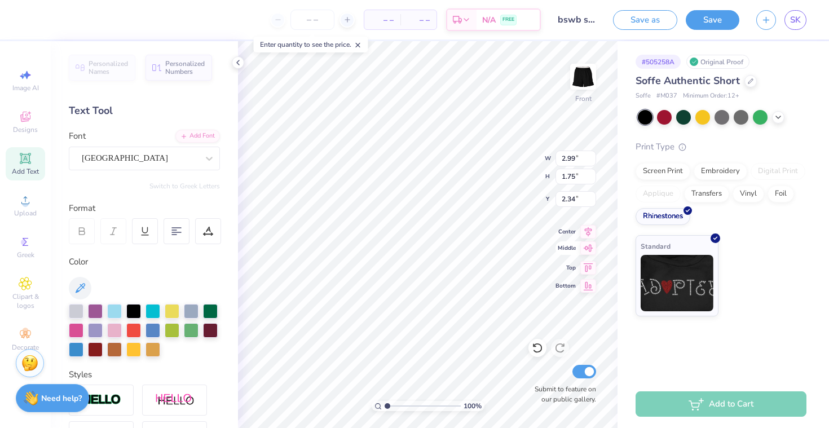
type input "2.91"
type input "1.71"
type input "2.85"
type input "1.67"
type input "2.38"
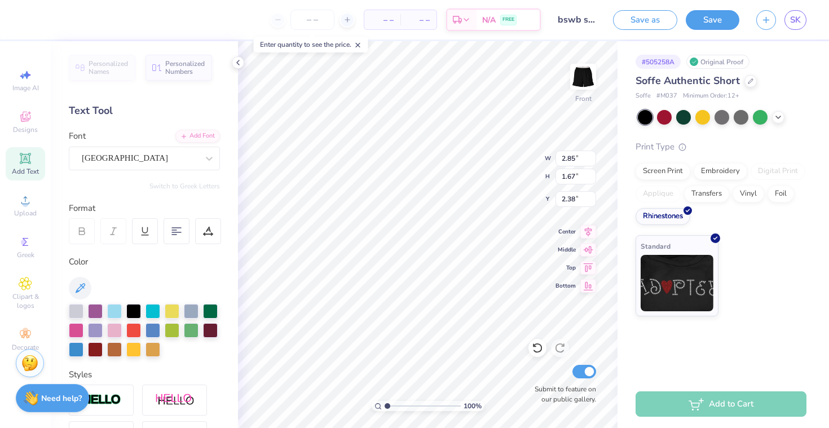
type input "3.76"
type input "3.78"
type input "0.96"
type input "3.32"
type input "2.18"
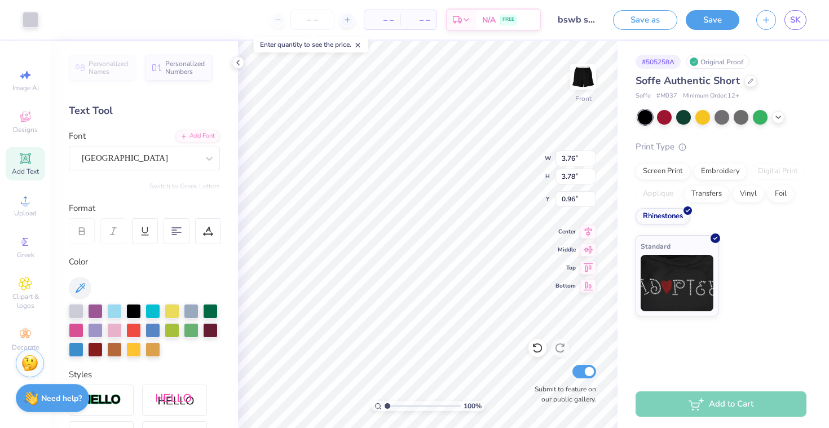
type input "2.12"
type input "2.85"
type input "1.67"
type input "2.38"
type input "3.76"
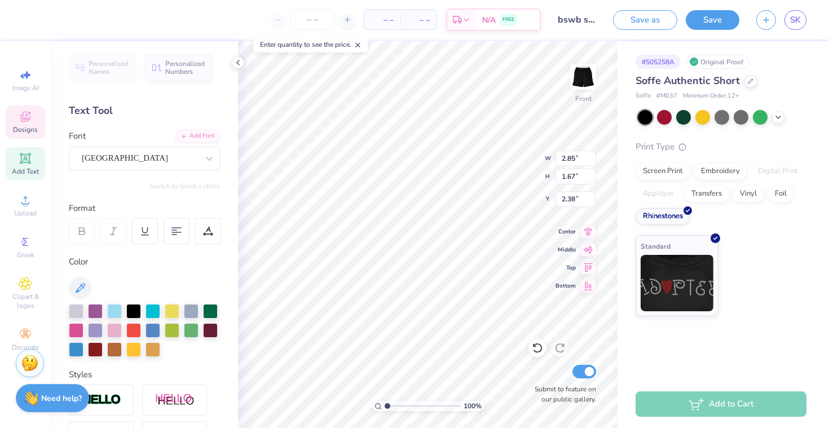
type input "3.78"
type input "0.96"
type input "3.32"
type input "2.18"
type input "2.12"
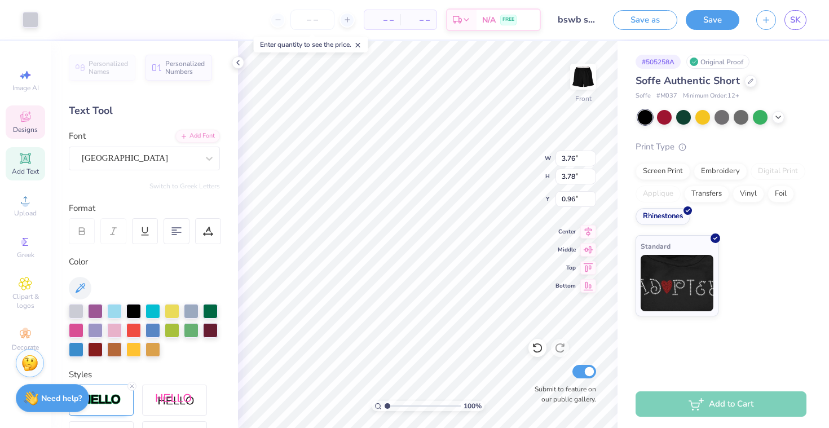
type input "3.32"
type input "2.18"
click at [572, 198] on input "2.12" at bounding box center [575, 199] width 41 height 16
click at [577, 197] on input "2.12" at bounding box center [575, 199] width 41 height 16
type input "2.1"
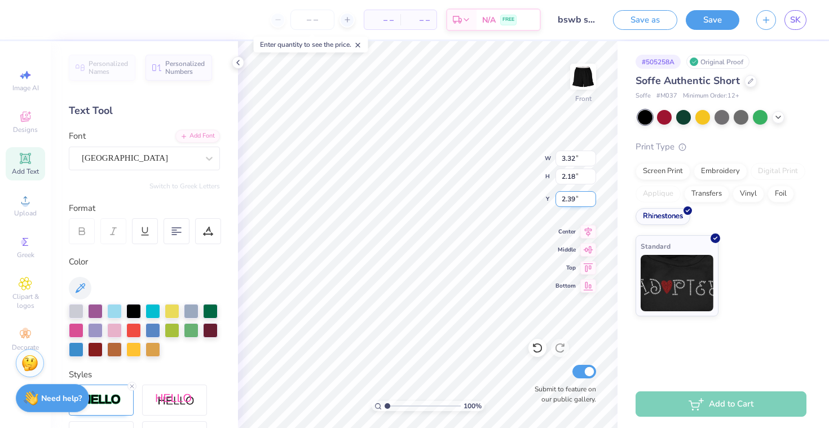
click at [591, 196] on input "2.39" at bounding box center [575, 199] width 41 height 16
type input "2.47"
click at [590, 197] on input "2.47" at bounding box center [575, 199] width 41 height 16
type input "3.32"
type input "2.18"
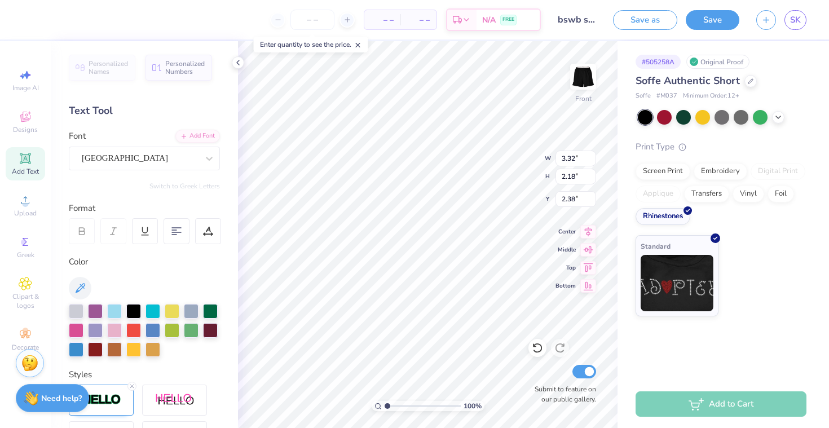
type input "2.12"
type input "3.76"
type input "3.78"
type input "0.94"
type input "3.32"
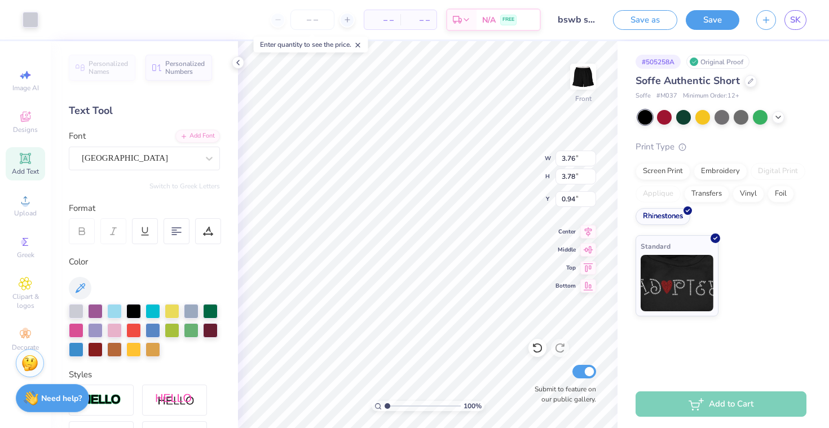
type input "2.18"
type input "2.12"
type input "2.85"
type input "1.67"
type input "2.38"
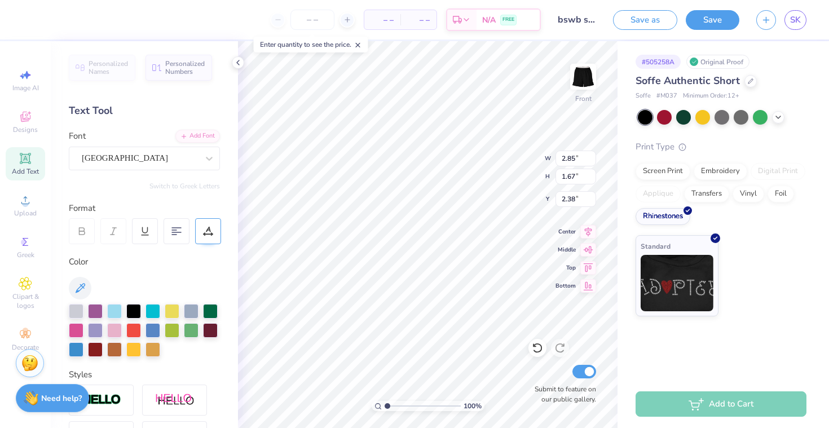
click at [217, 235] on div at bounding box center [208, 231] width 26 height 26
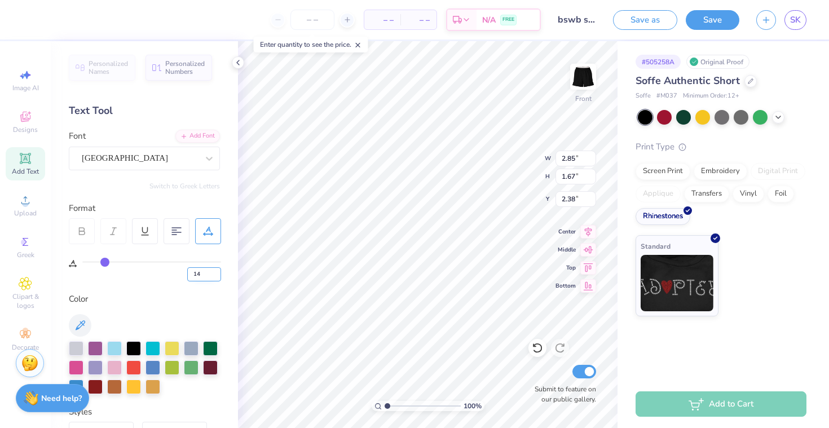
click at [203, 277] on input "14" at bounding box center [204, 274] width 34 height 14
type input "18"
type input "2.95"
type input "3.32"
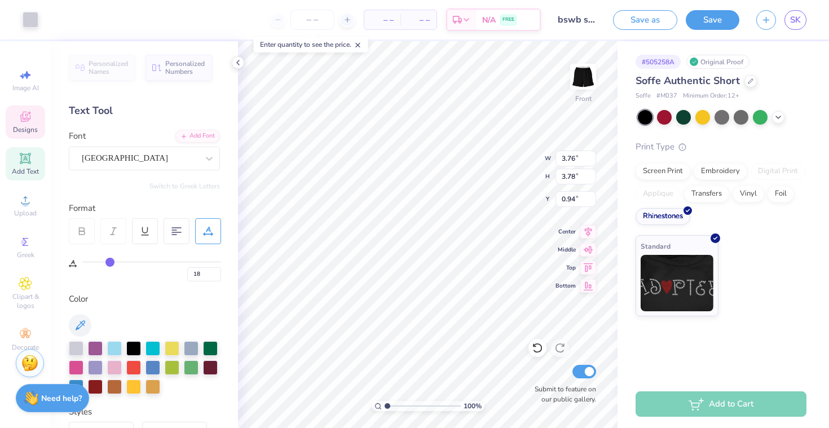
type input "2.18"
type input "2.12"
type input "14"
type input "3.32"
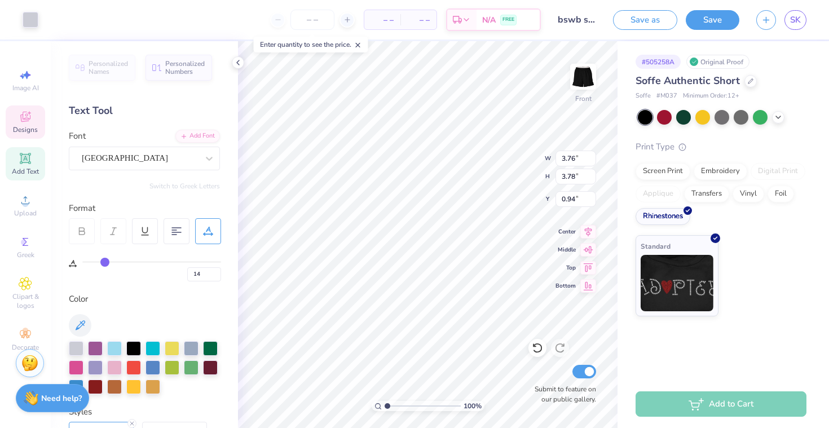
type input "2.18"
type input "2.12"
click at [205, 273] on input "14" at bounding box center [204, 274] width 34 height 14
type input "18"
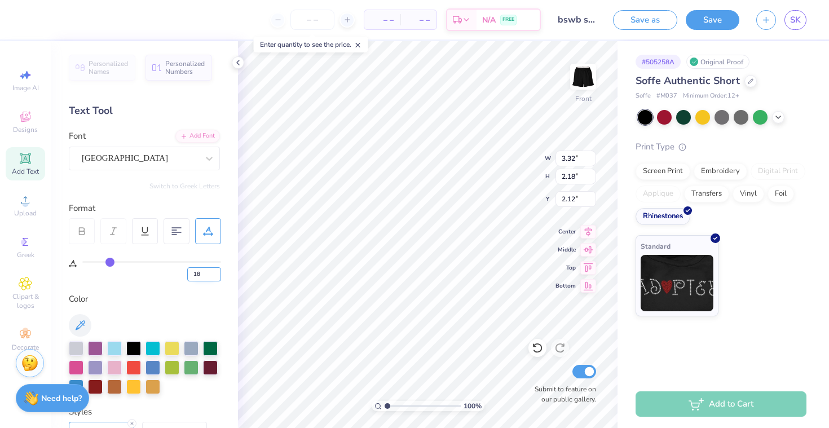
type input "3.43"
type input "0.96"
type input "3.43"
type input "2.18"
type input "2.12"
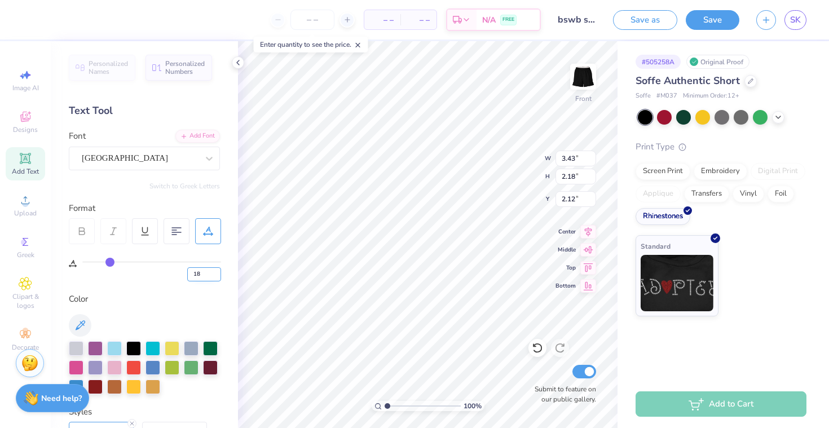
type input "2.95"
type input "1.67"
type input "2.38"
click at [362, 45] on icon at bounding box center [358, 45] width 8 height 8
click at [238, 60] on icon at bounding box center [237, 62] width 9 height 9
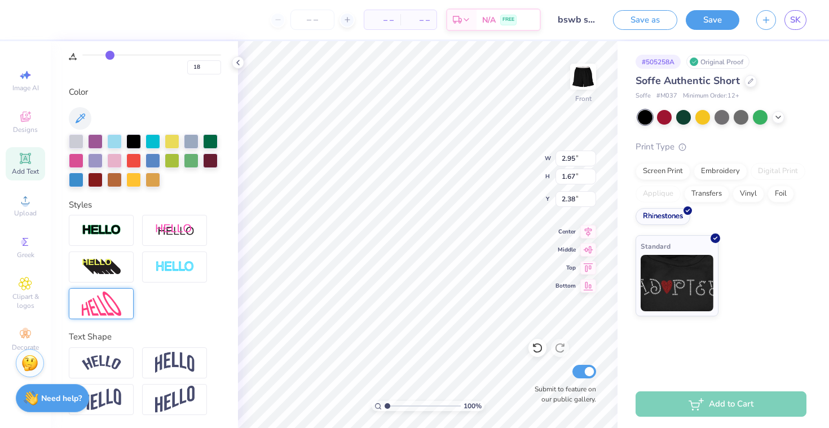
scroll to position [206, 0]
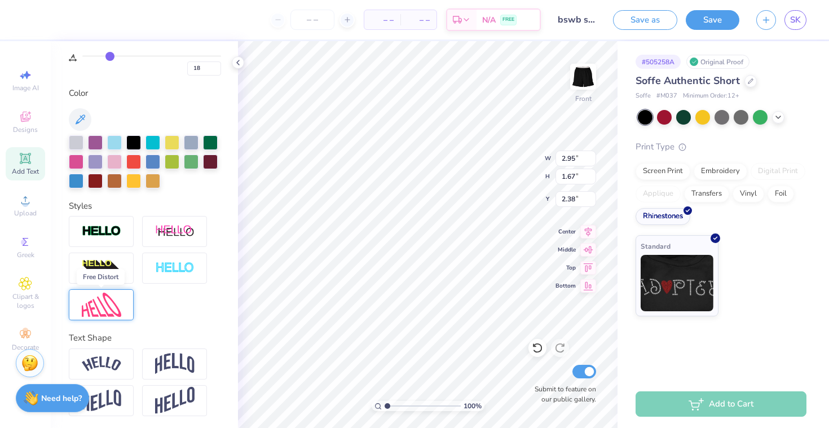
click at [92, 297] on img at bounding box center [101, 305] width 39 height 24
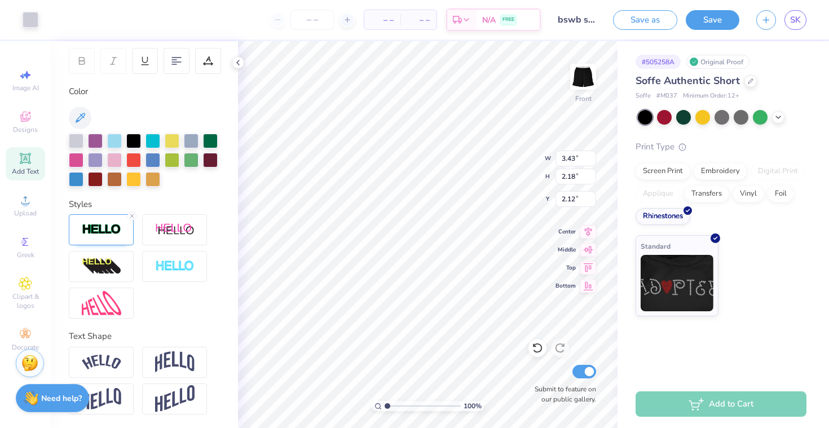
scroll to position [169, 0]
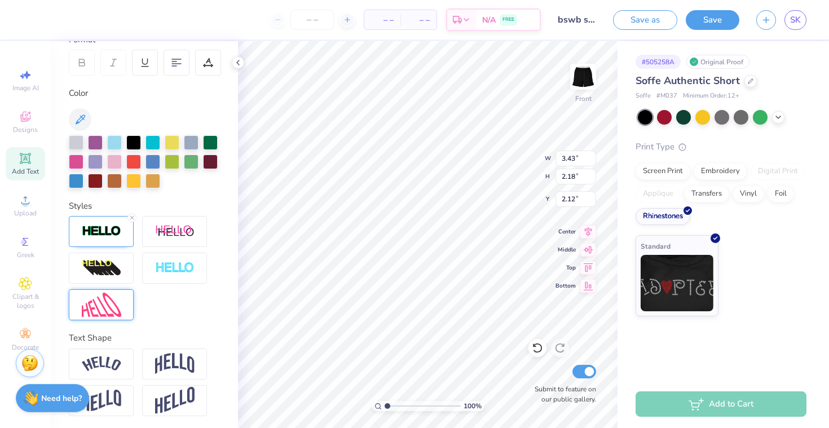
click at [119, 295] on img at bounding box center [101, 305] width 39 height 24
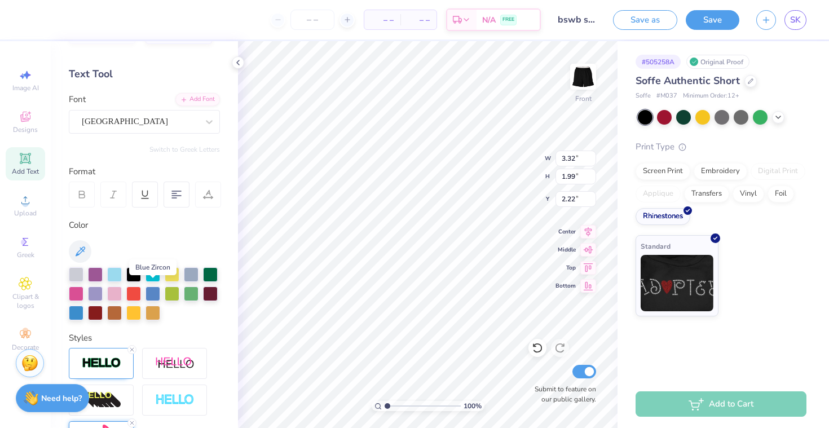
scroll to position [19, 0]
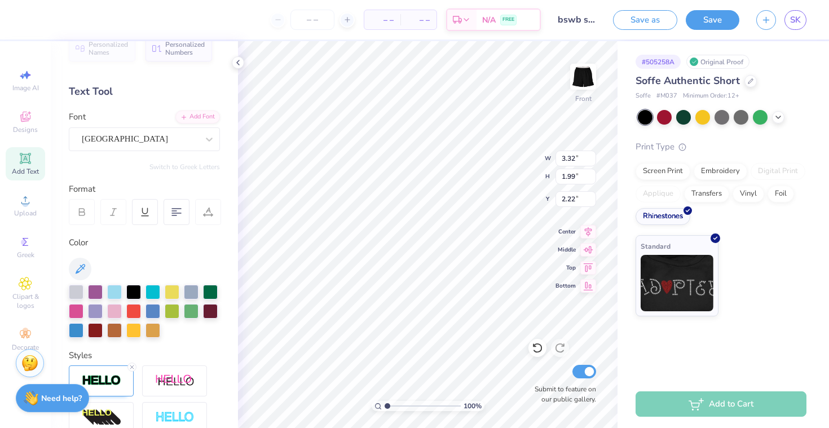
click at [204, 207] on icon at bounding box center [208, 212] width 10 height 10
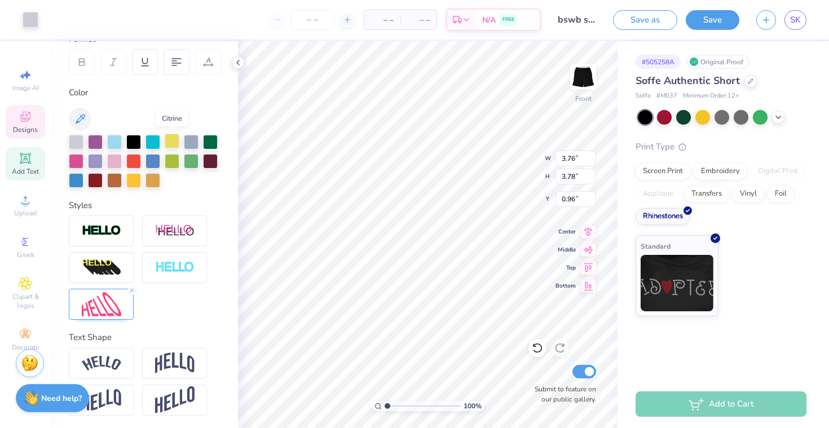
scroll to position [169, 0]
click at [103, 313] on img at bounding box center [101, 305] width 39 height 24
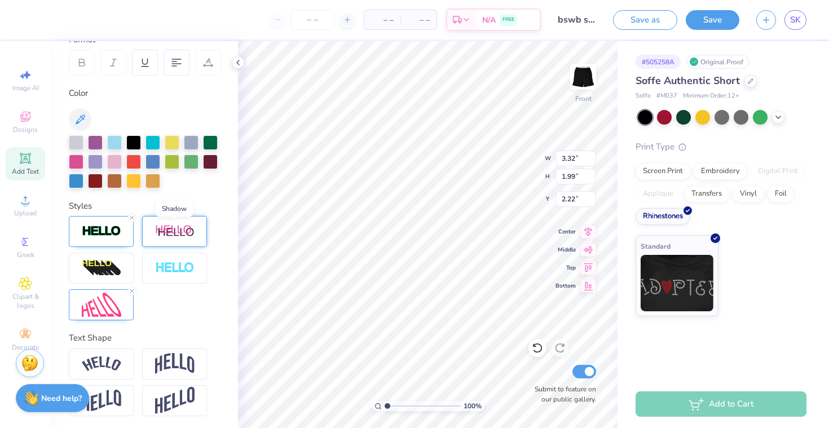
scroll to position [0, 0]
click at [95, 301] on img at bounding box center [101, 305] width 39 height 24
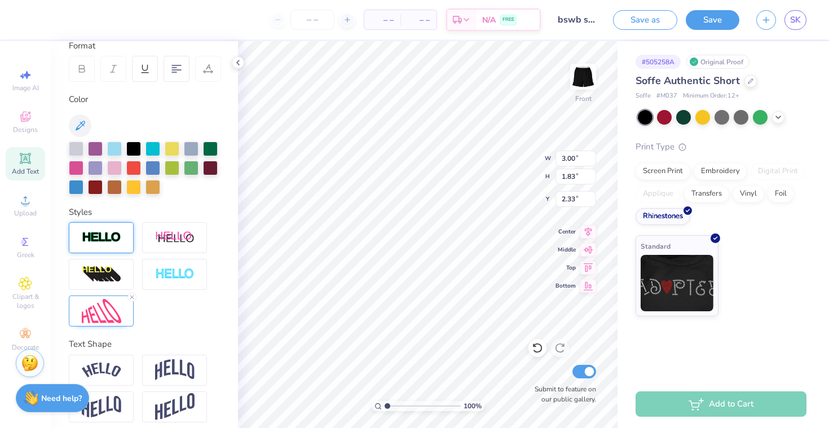
scroll to position [163, 0]
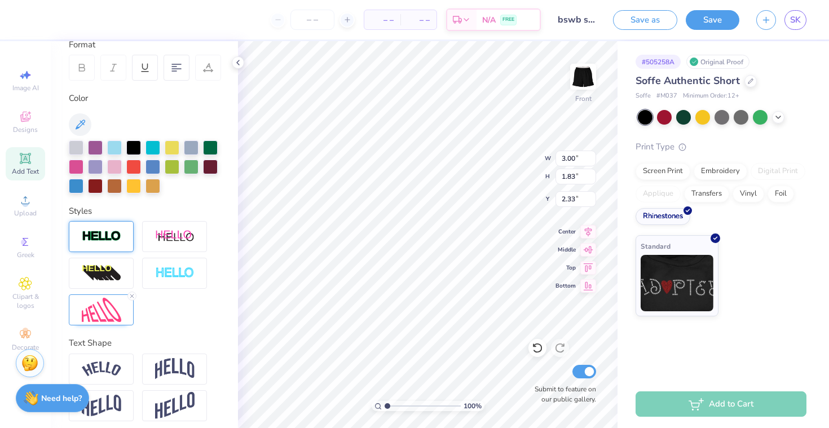
click at [102, 234] on img at bounding box center [101, 236] width 39 height 13
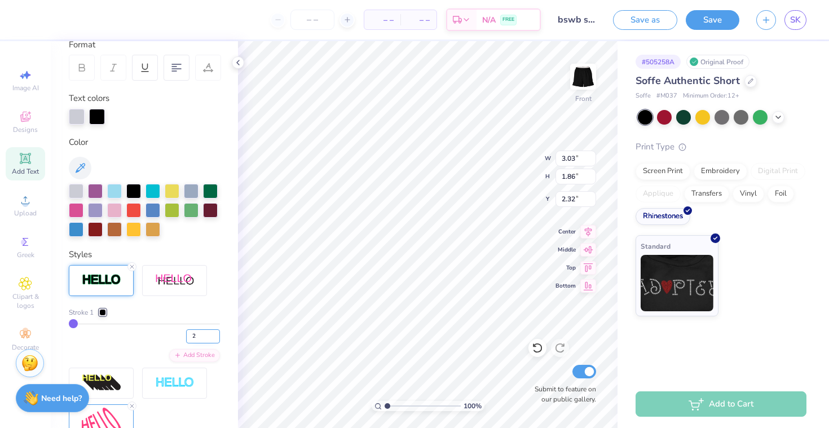
click at [216, 333] on input "2" at bounding box center [203, 336] width 34 height 14
click at [104, 311] on div at bounding box center [102, 312] width 7 height 7
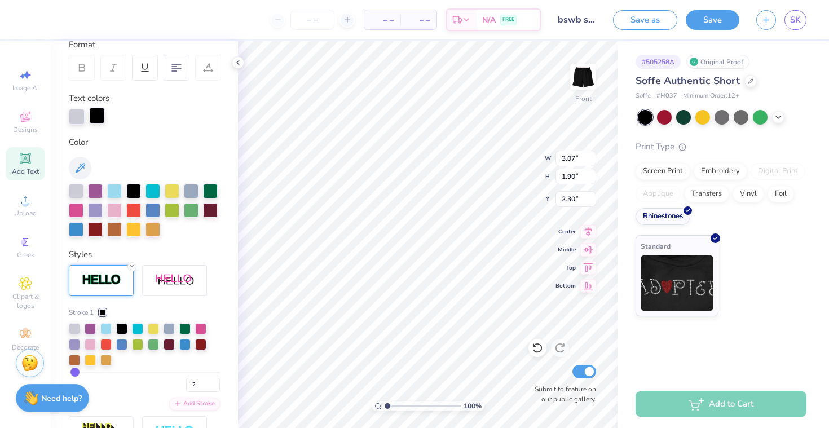
click at [101, 122] on div at bounding box center [97, 116] width 16 height 16
click at [76, 325] on div at bounding box center [74, 327] width 11 height 11
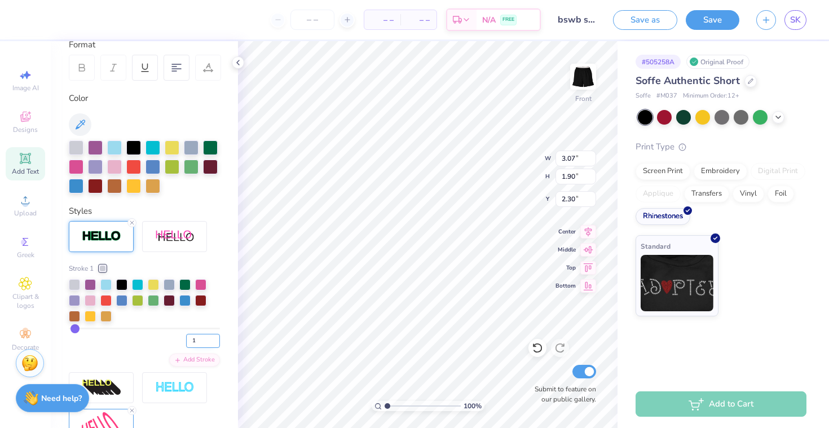
click at [215, 342] on input "1" at bounding box center [203, 341] width 34 height 14
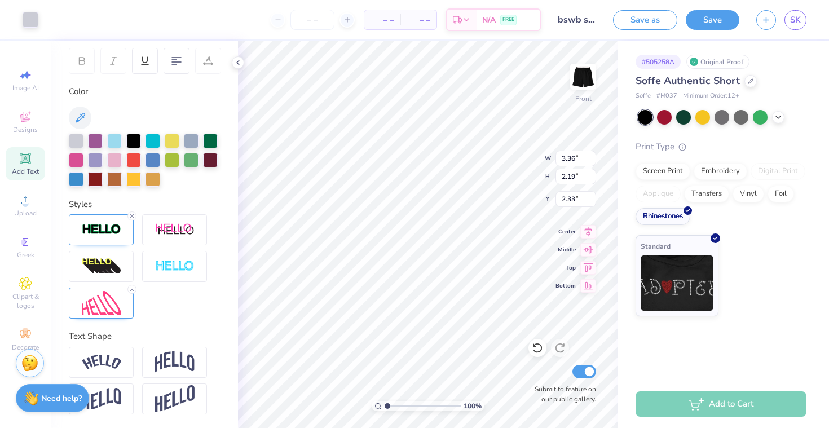
scroll to position [169, 0]
